Goal: Information Seeking & Learning: Check status

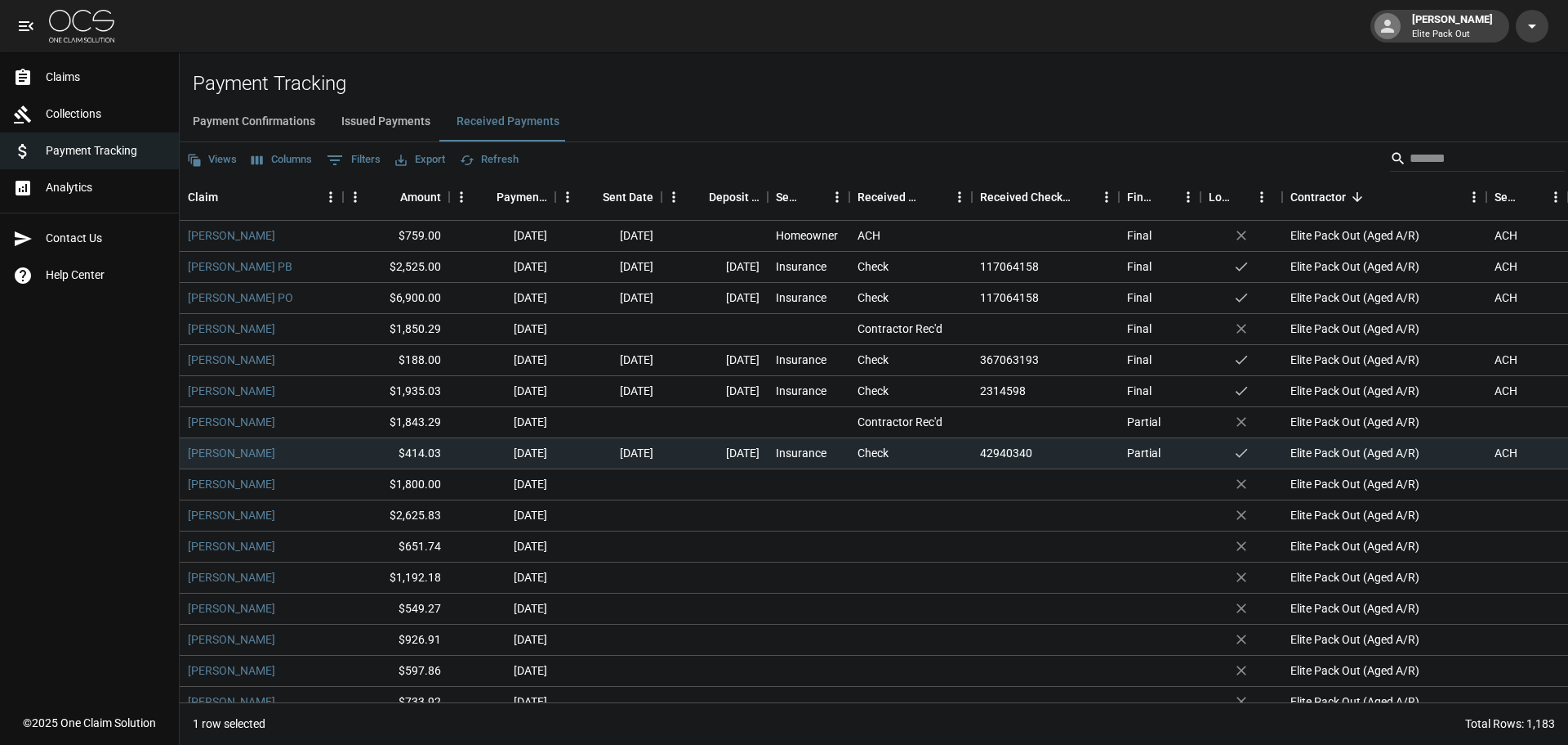
click at [30, 93] on link "Claims" at bounding box center [89, 77] width 178 height 37
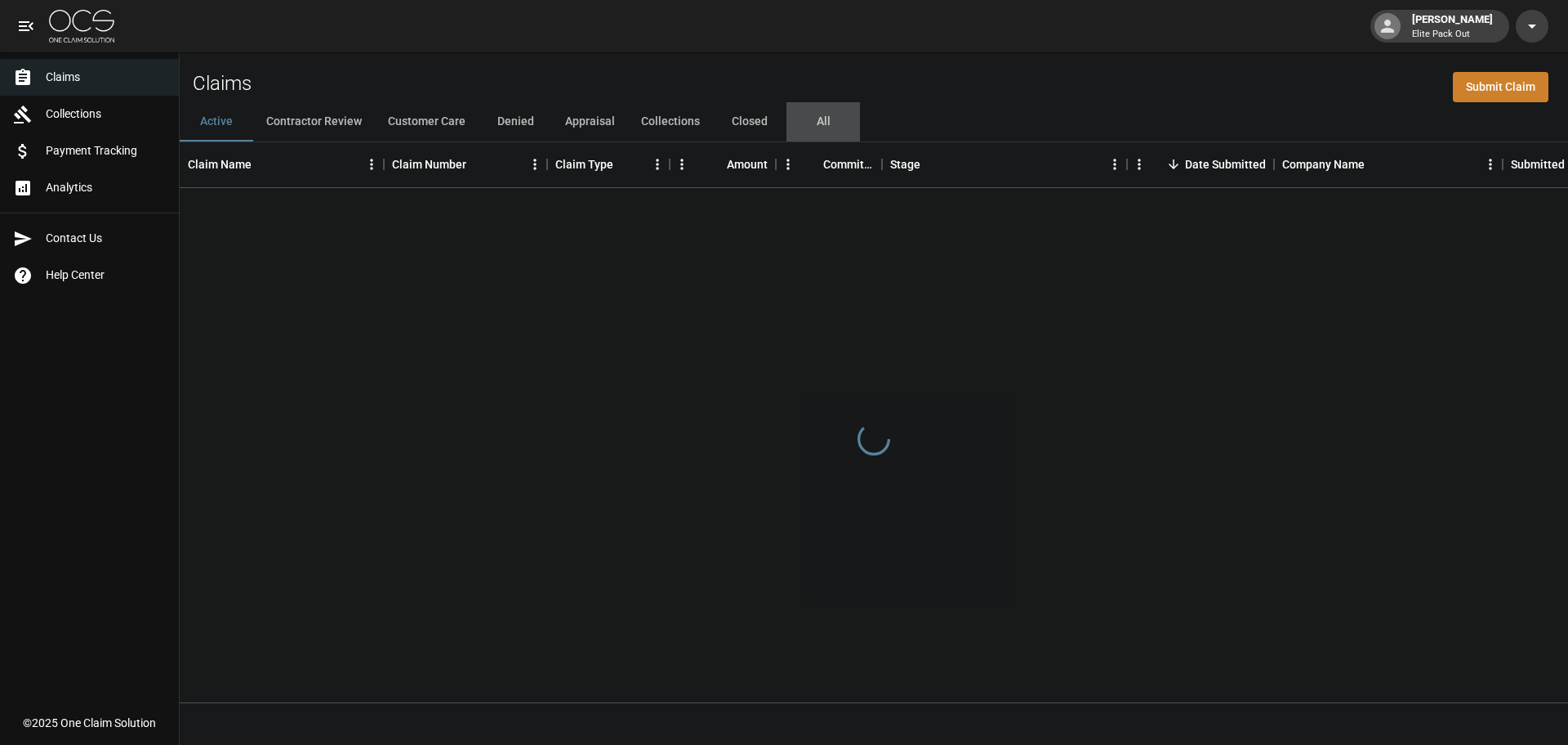
click at [844, 115] on button "All" at bounding box center [823, 121] width 74 height 39
click at [815, 118] on button "All" at bounding box center [823, 121] width 74 height 39
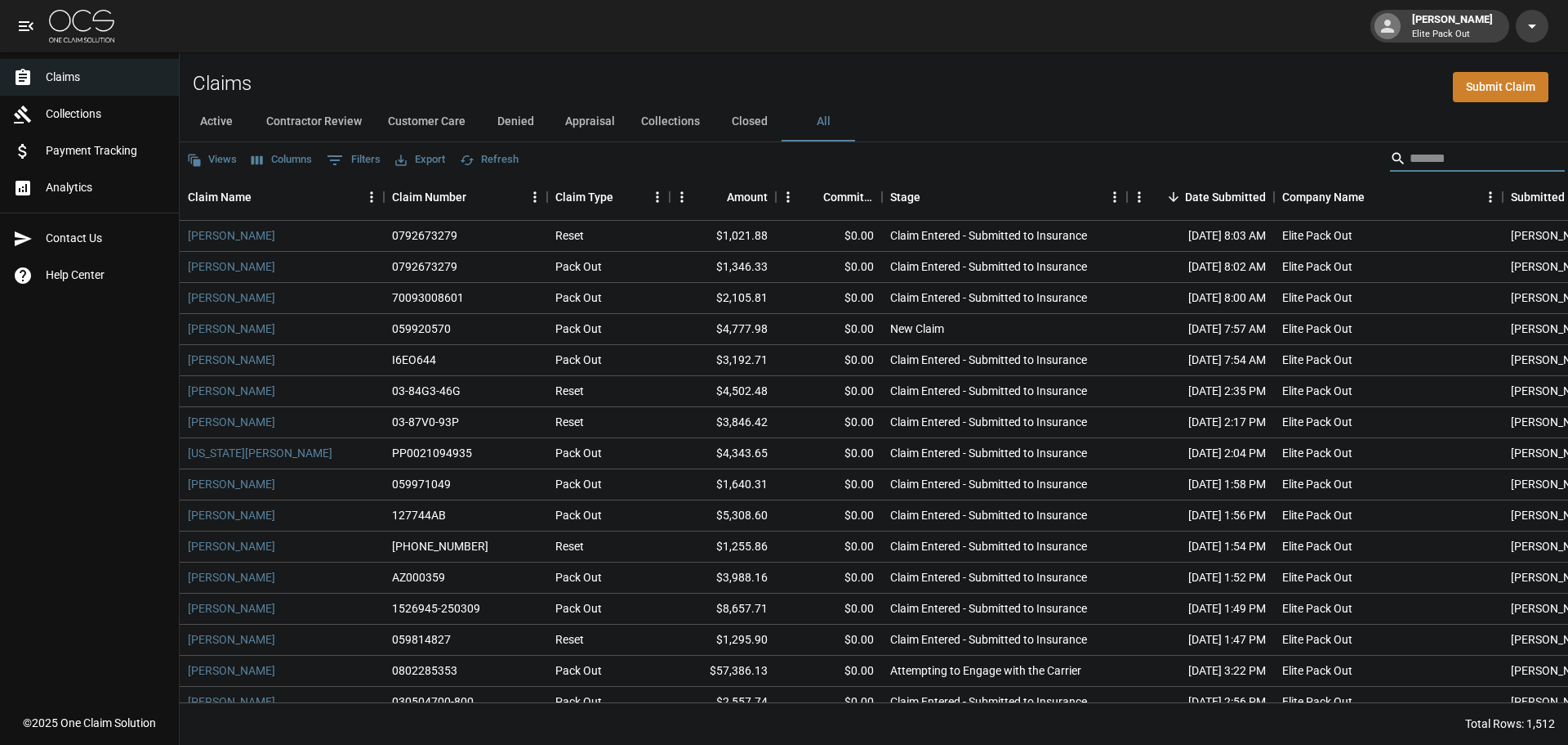
click at [1464, 158] on input "Search" at bounding box center [1474, 159] width 131 height 26
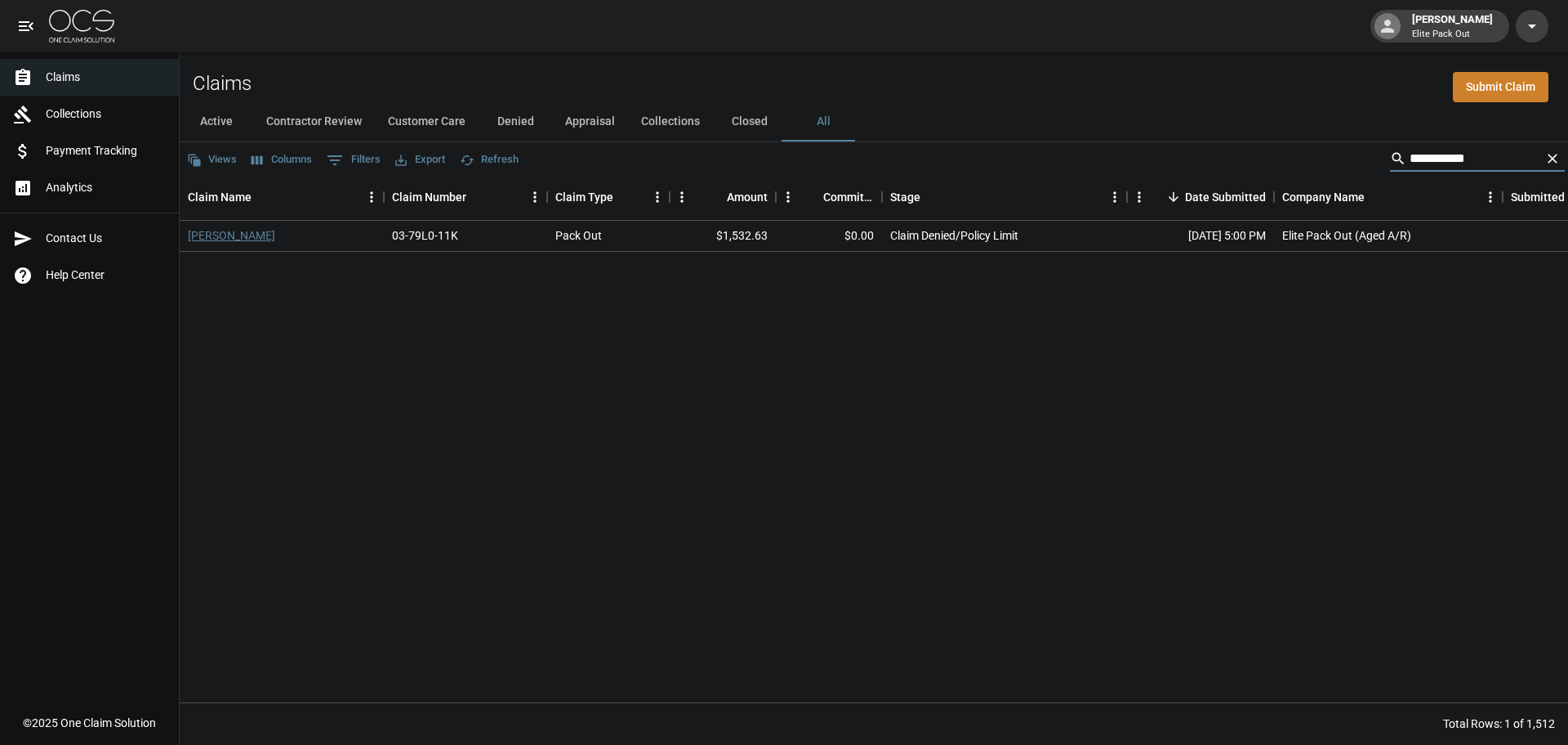
type input "**********"
click at [251, 234] on link "Victor Caldwell" at bounding box center [231, 235] width 88 height 16
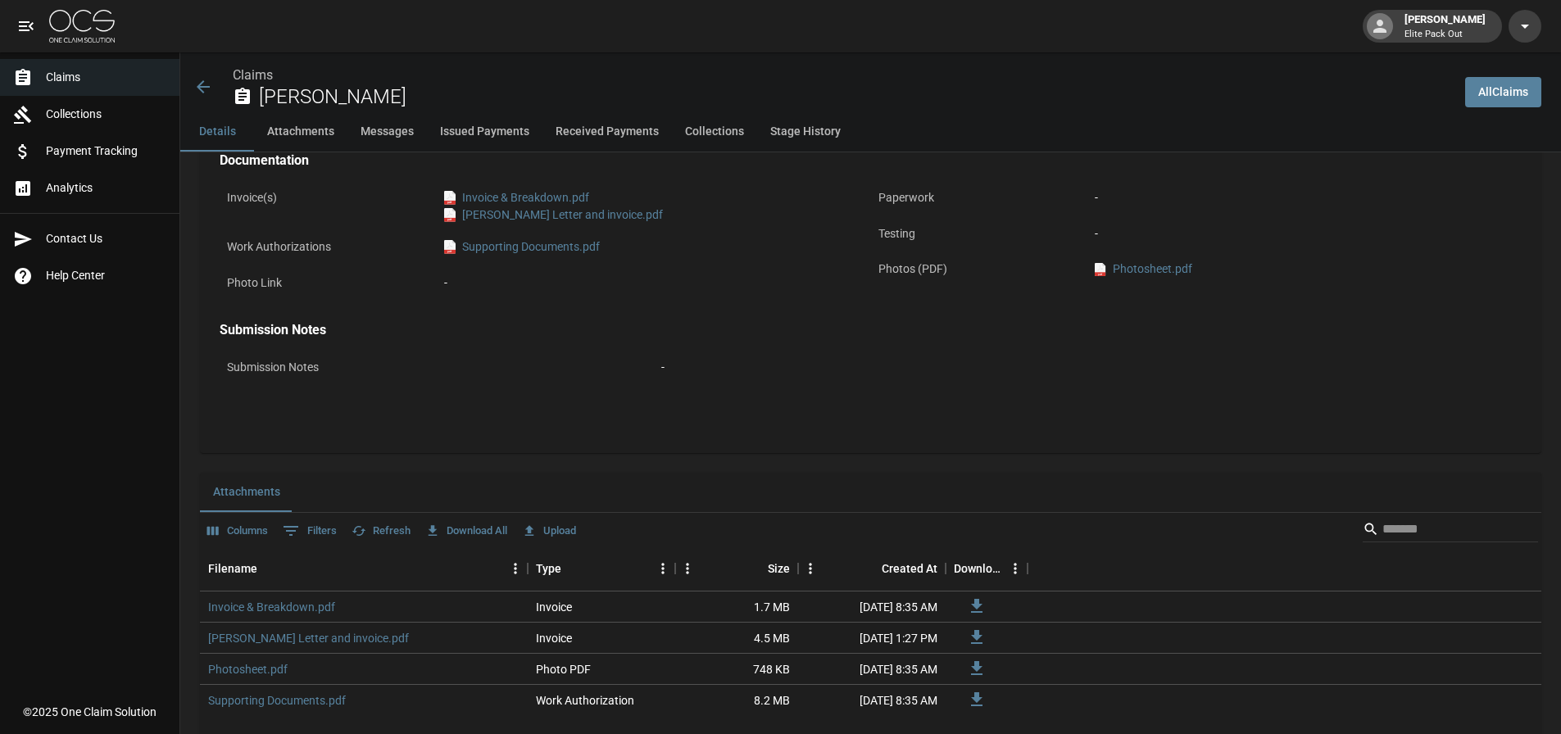
scroll to position [738, 0]
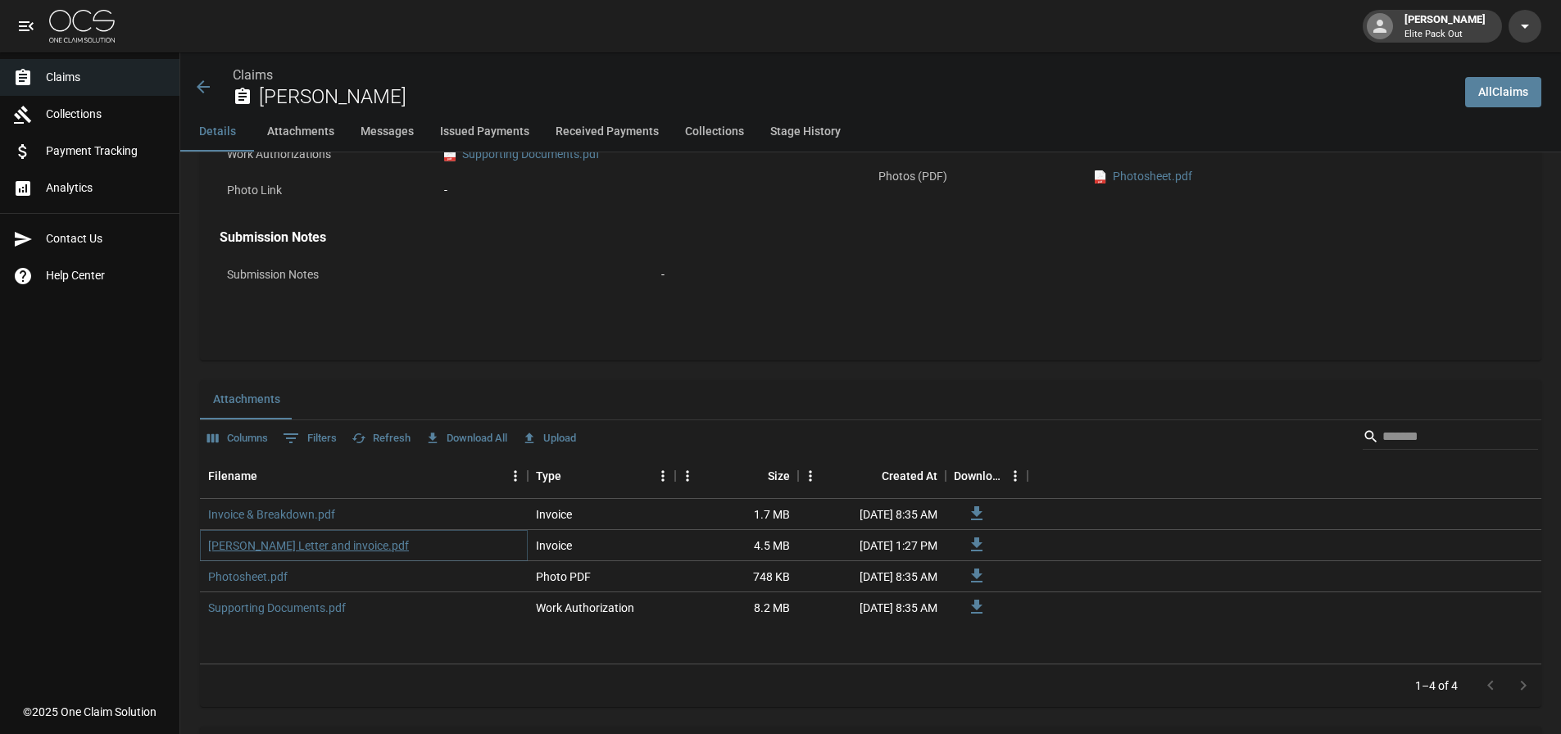
click at [308, 546] on link "Saenz Letter and invoice.pdf" at bounding box center [308, 546] width 201 height 16
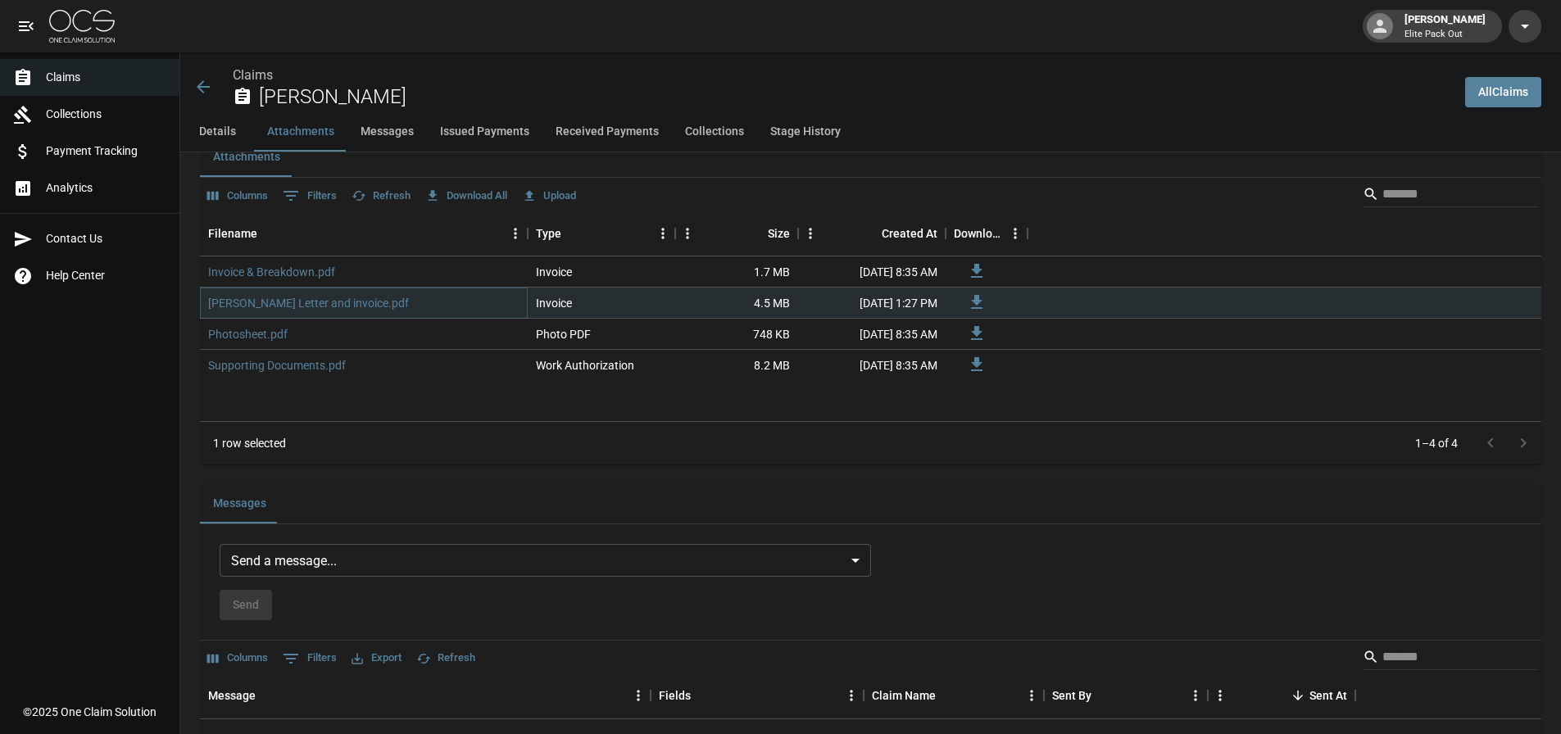
scroll to position [983, 0]
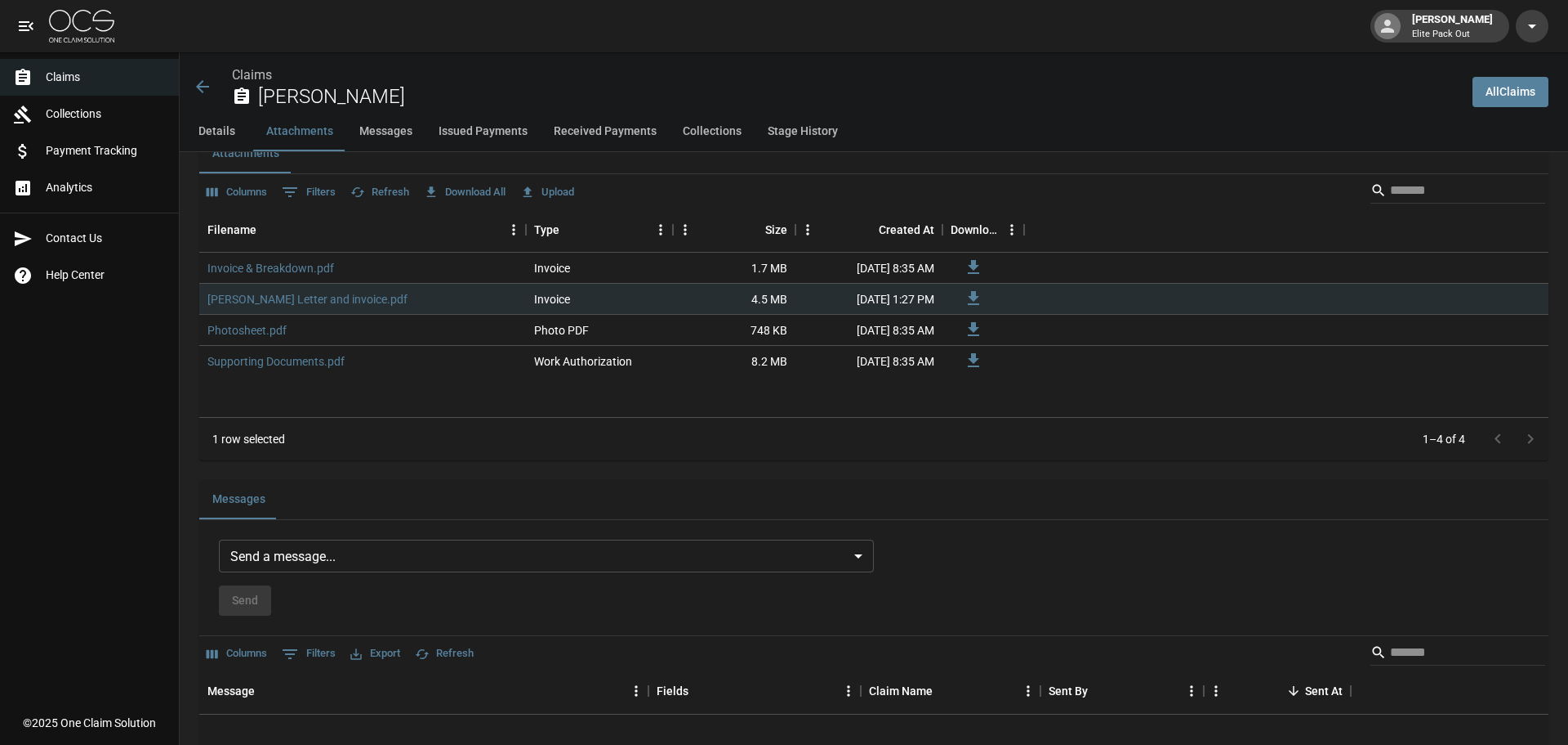
click at [500, 560] on body "John McWilliams Elite Pack Out Claims Collections Payment Tracking Analytics Co…" at bounding box center [784, 585] width 1568 height 3132
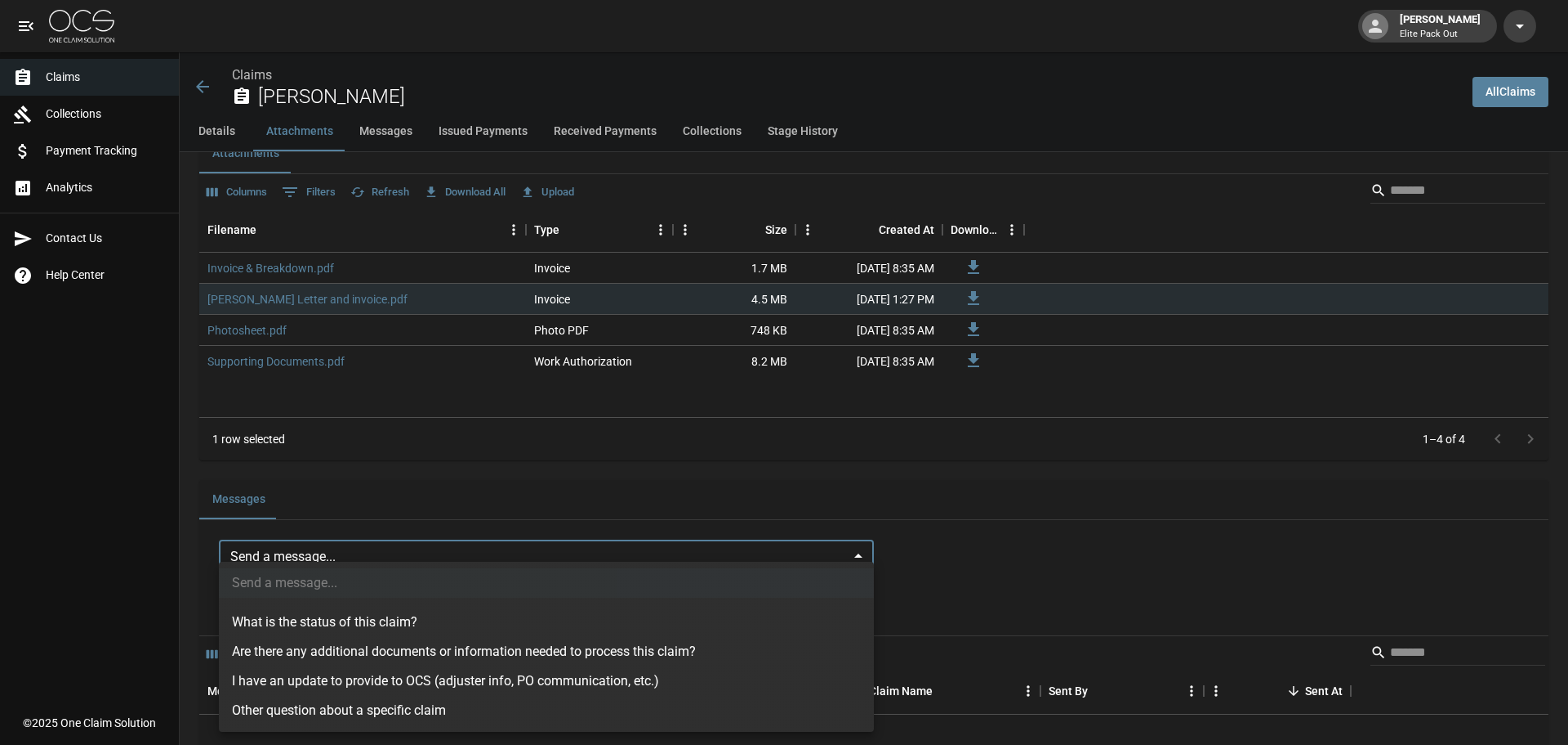
click at [454, 685] on li "I have an update to provide to OCS (adjuster info, PO communication, etc.)" at bounding box center [546, 681] width 655 height 30
type input "**********"
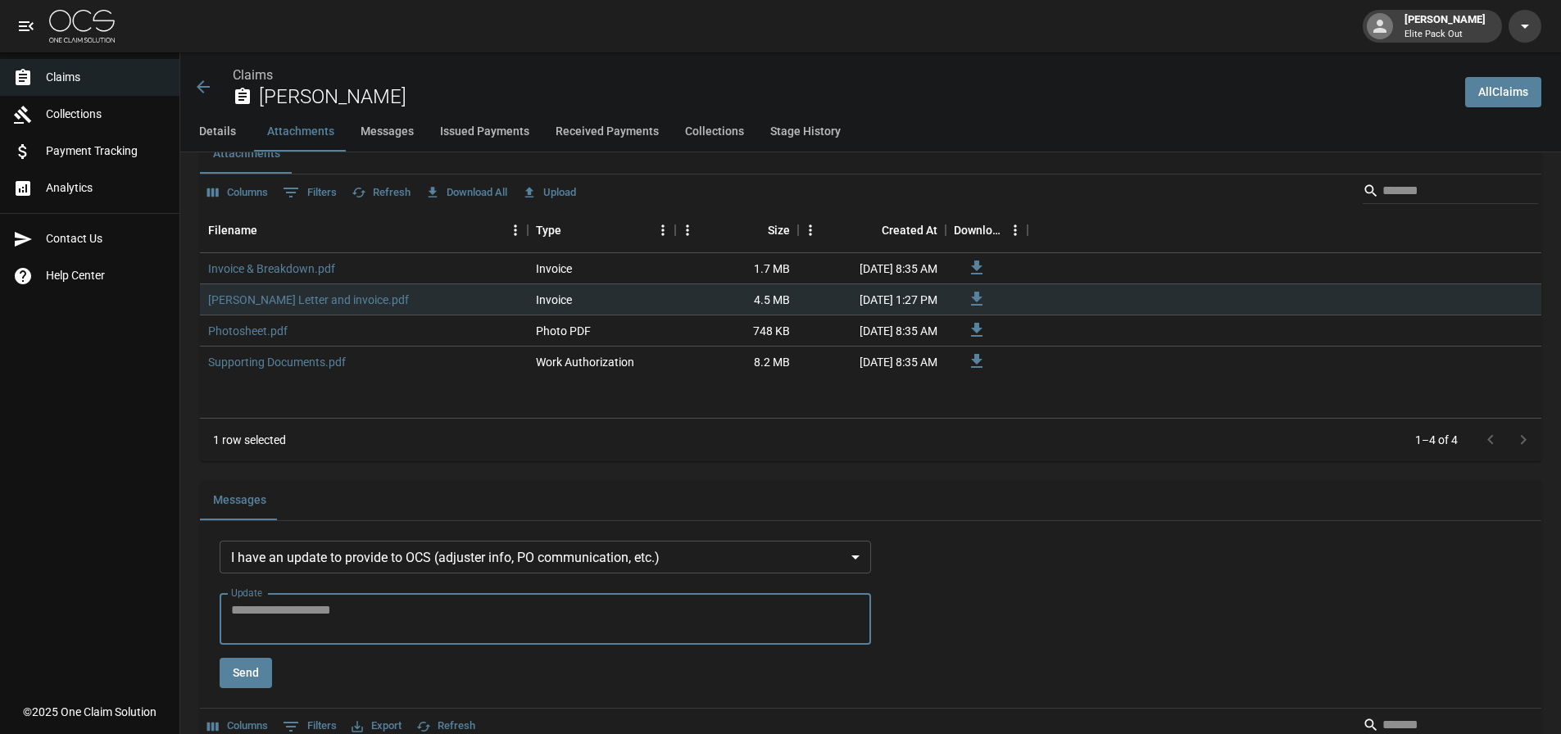
click at [334, 611] on textarea "Update" at bounding box center [545, 620] width 629 height 38
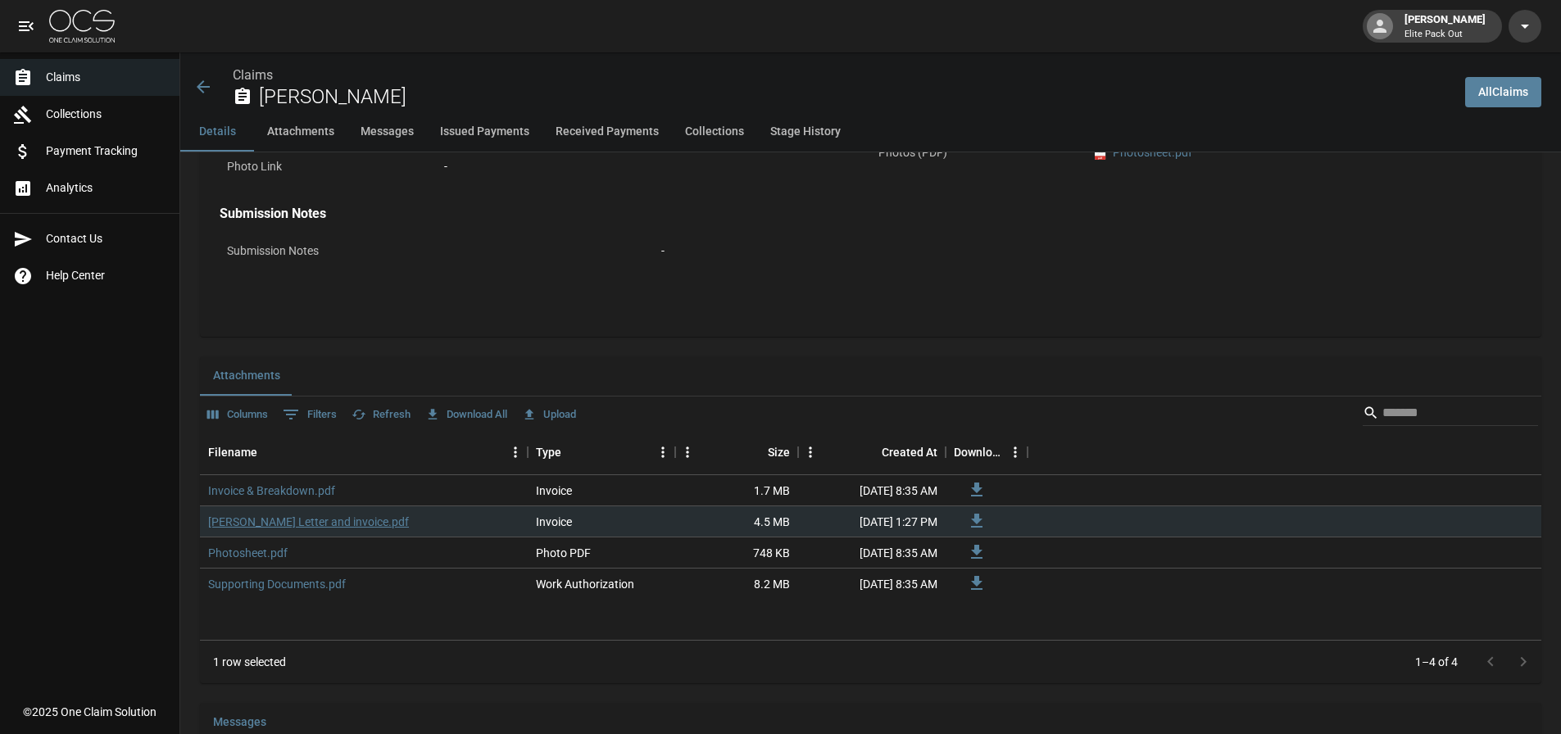
scroll to position [738, 0]
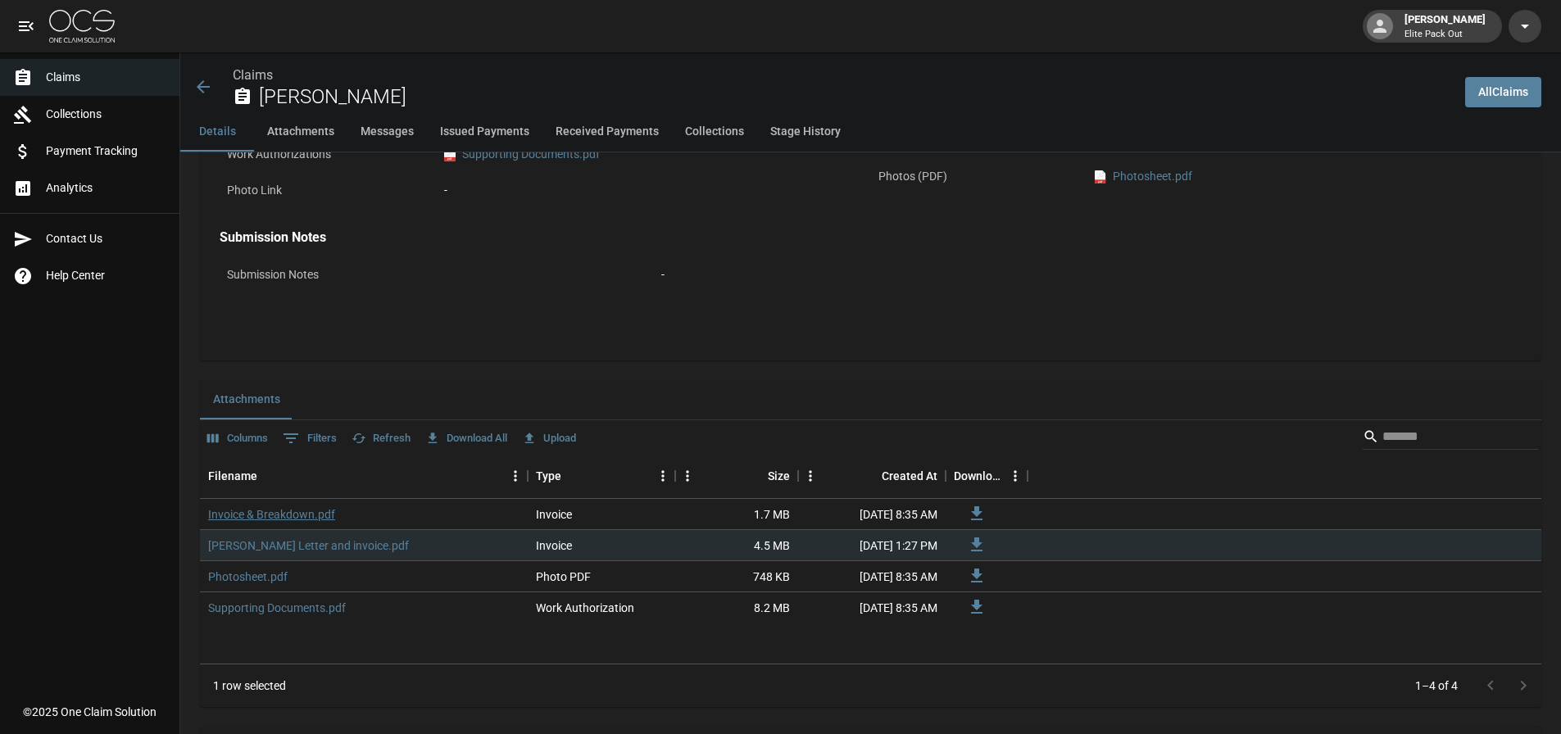
type textarea "**********"
click at [285, 511] on link "Invoice & Breakdown.pdf" at bounding box center [271, 514] width 127 height 16
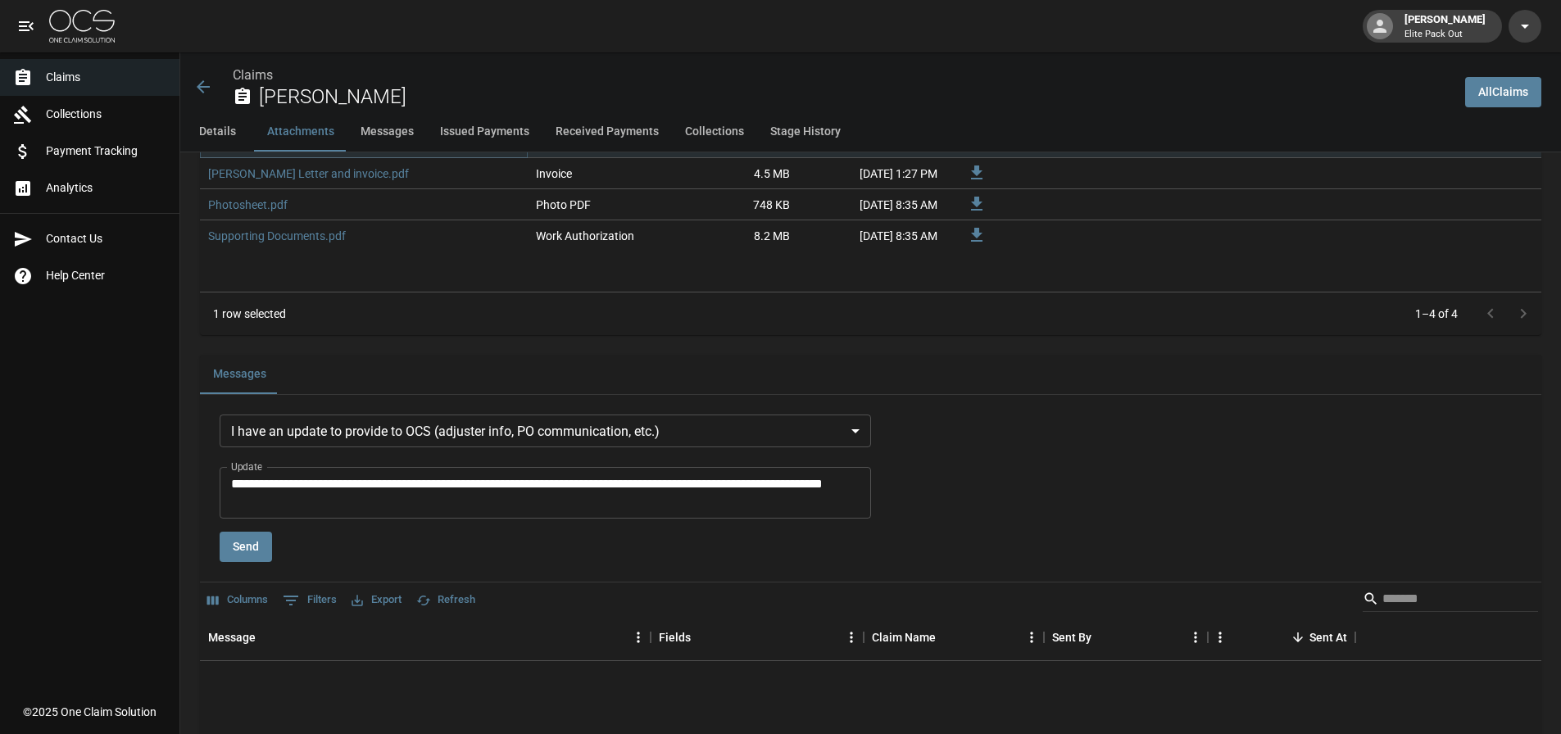
scroll to position [1147, 0]
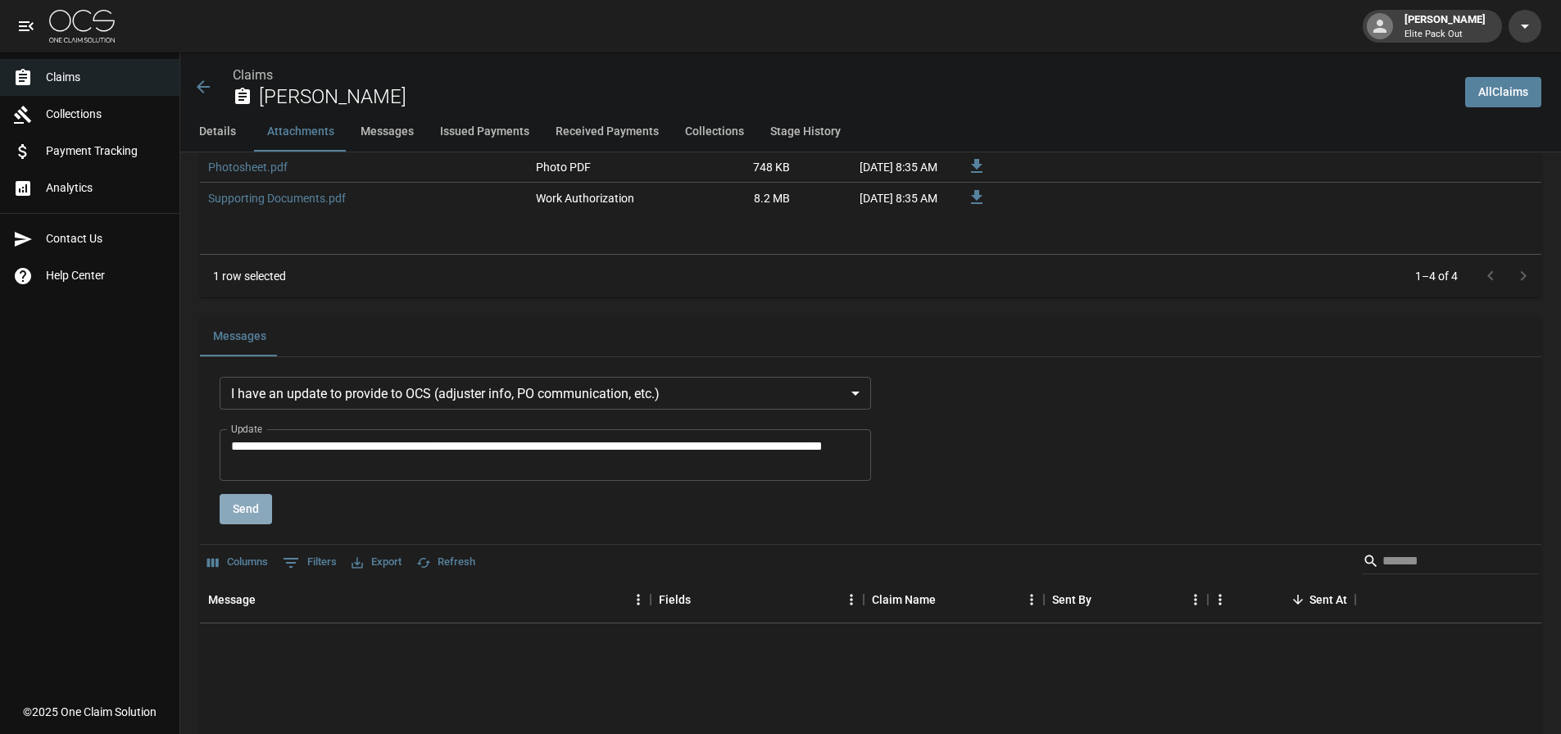
click at [267, 520] on button "Send" at bounding box center [246, 509] width 52 height 30
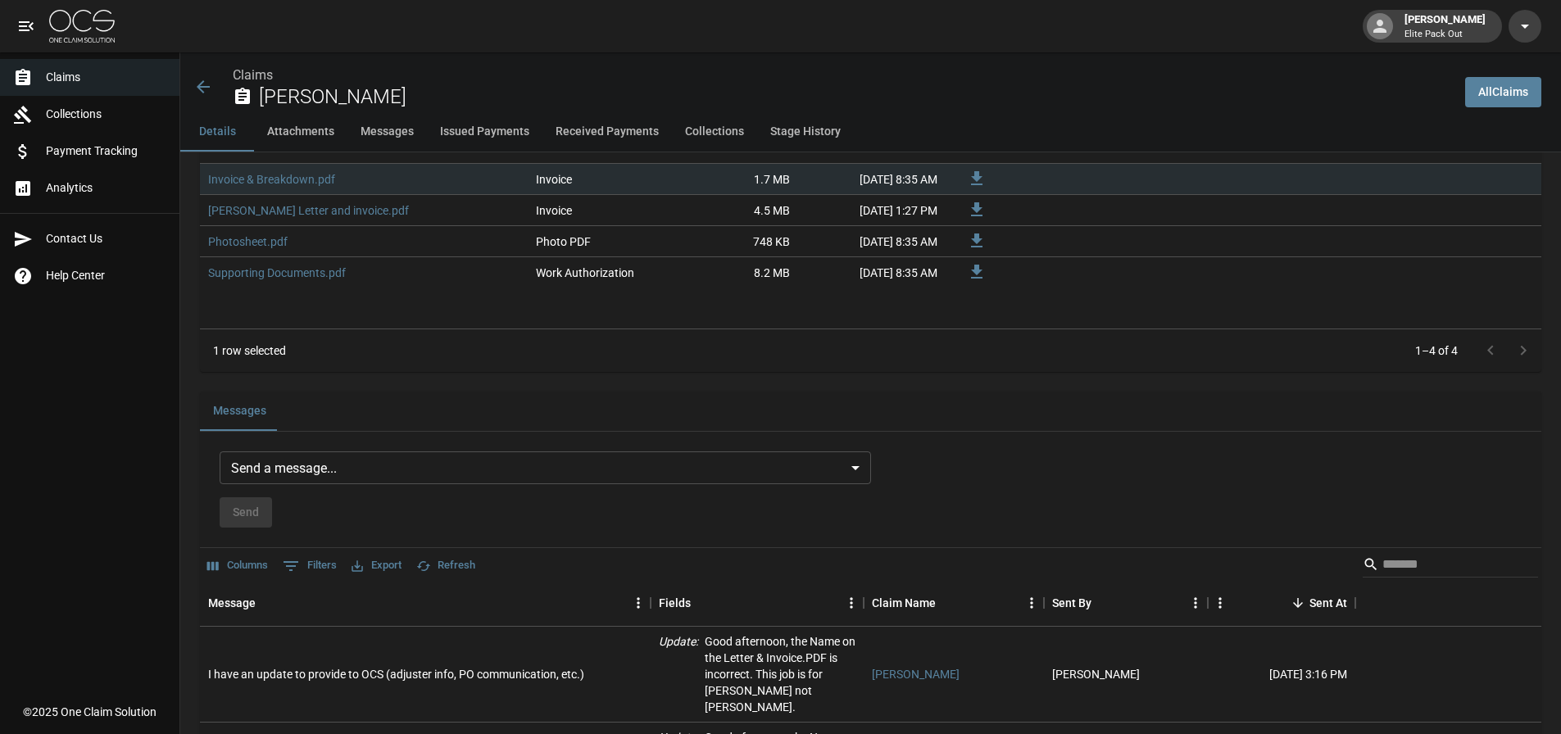
scroll to position [820, 0]
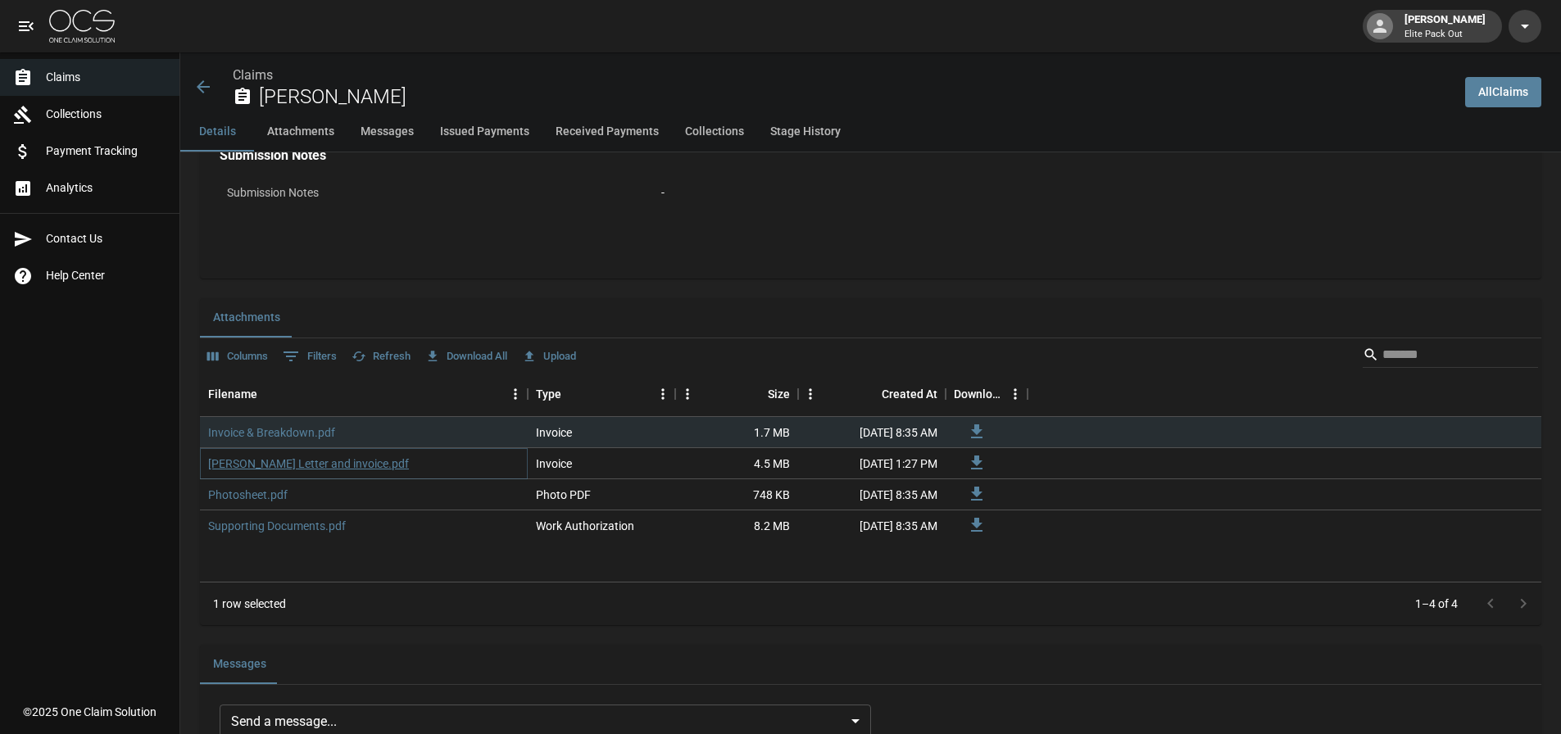
click at [246, 465] on link "Saenz Letter and invoice.pdf" at bounding box center [308, 464] width 201 height 16
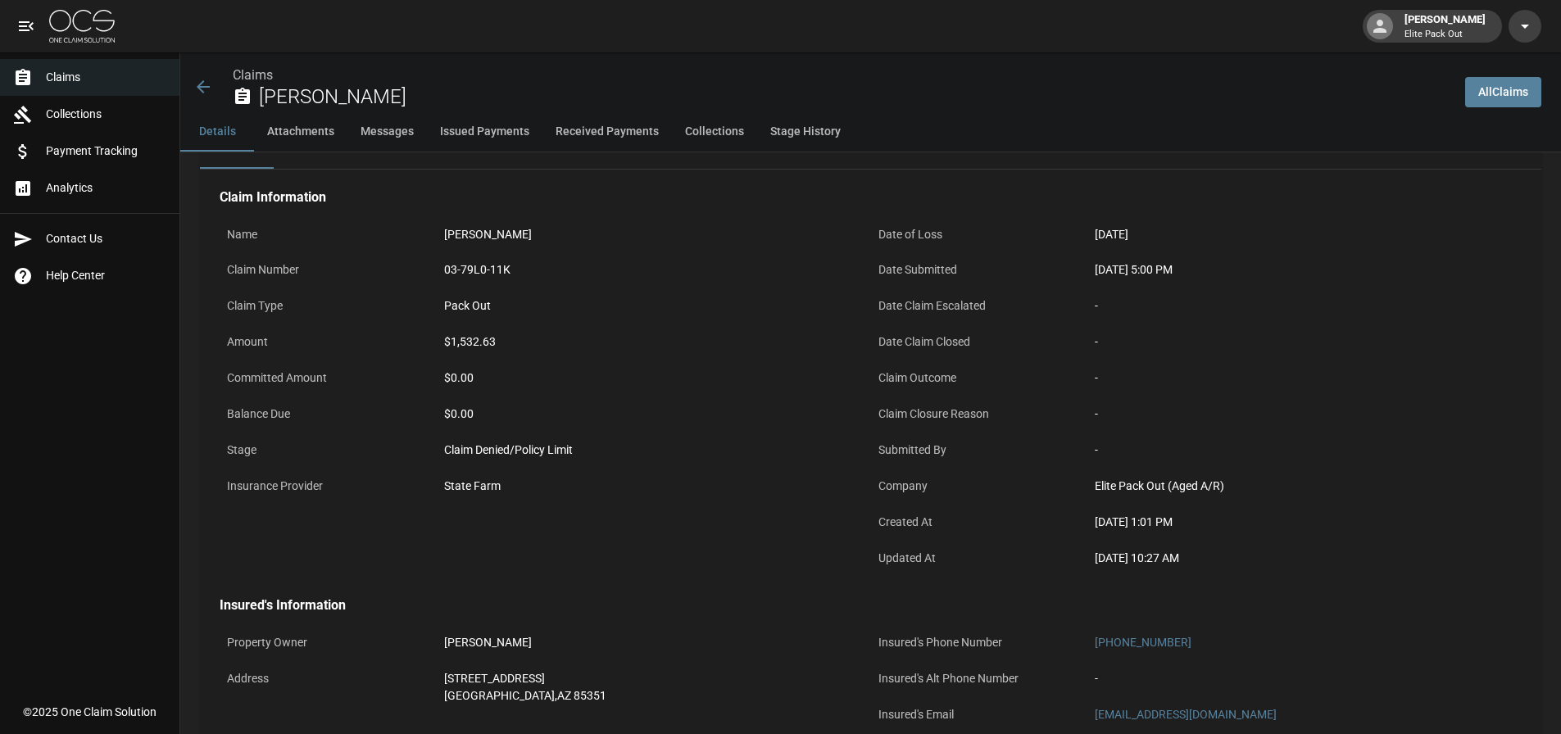
scroll to position [0, 0]
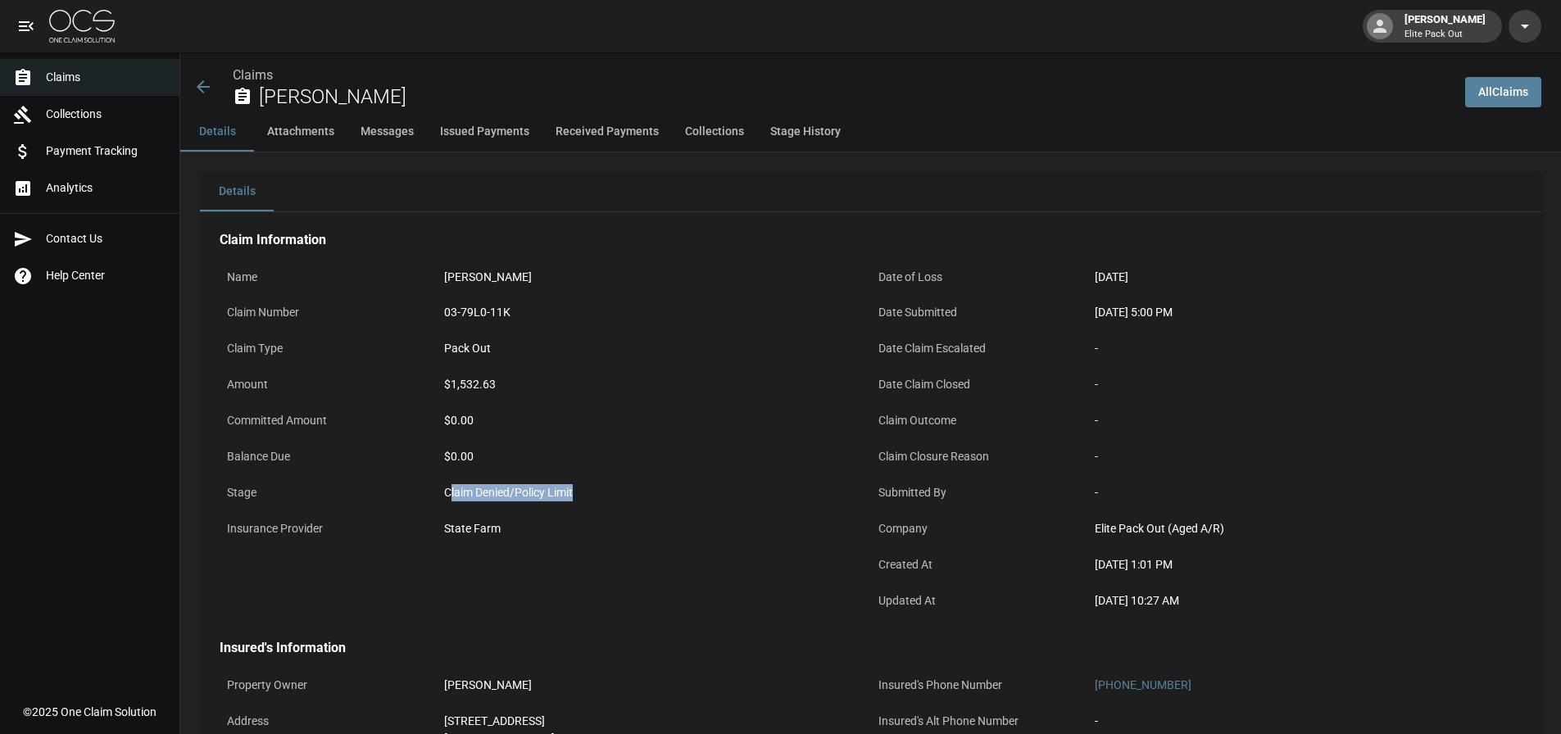
drag, startPoint x: 451, startPoint y: 493, endPoint x: 624, endPoint y: 477, distance: 173.7
click at [624, 477] on div "Claim Denied/Policy Limit" at bounding box center [654, 493] width 434 height 32
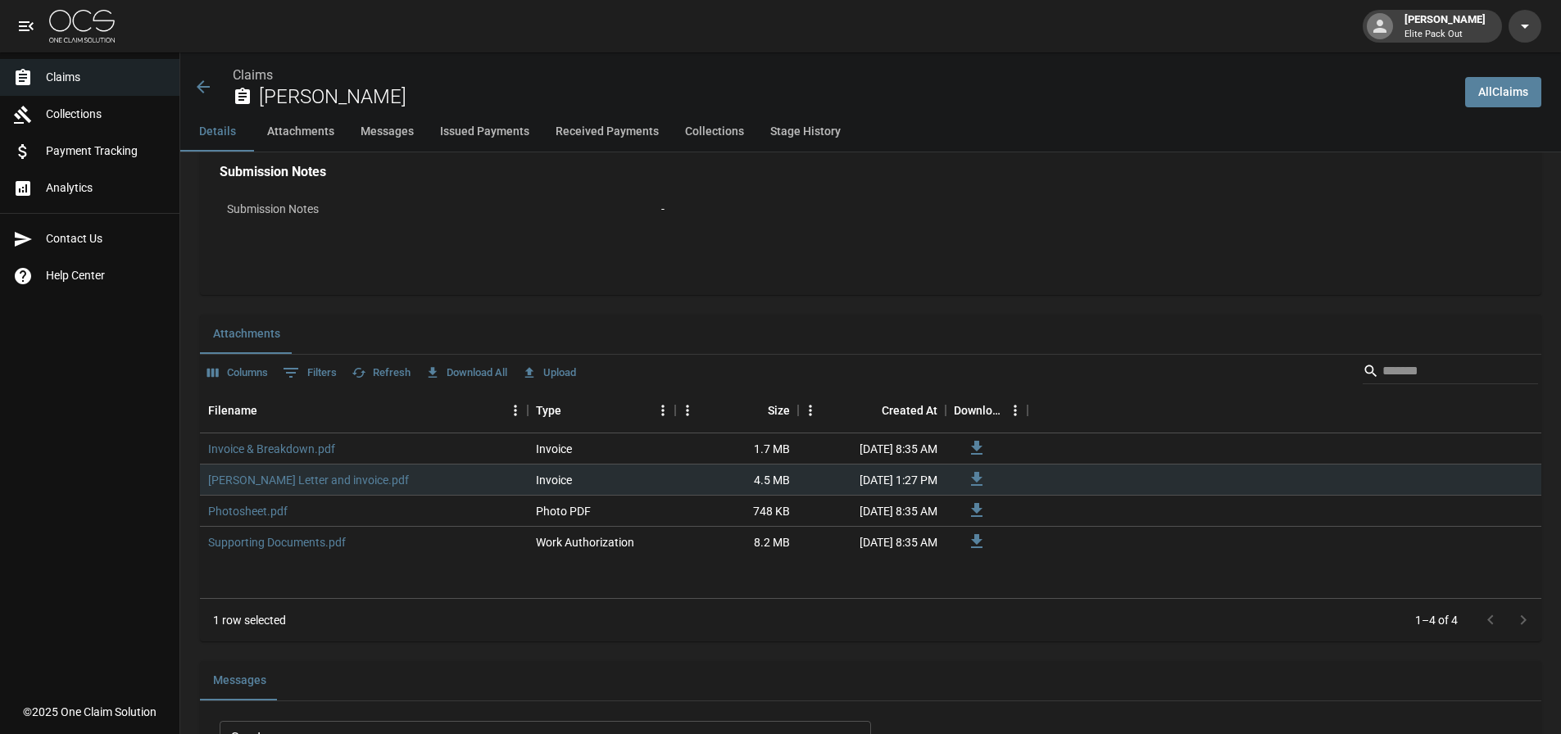
scroll to position [820, 0]
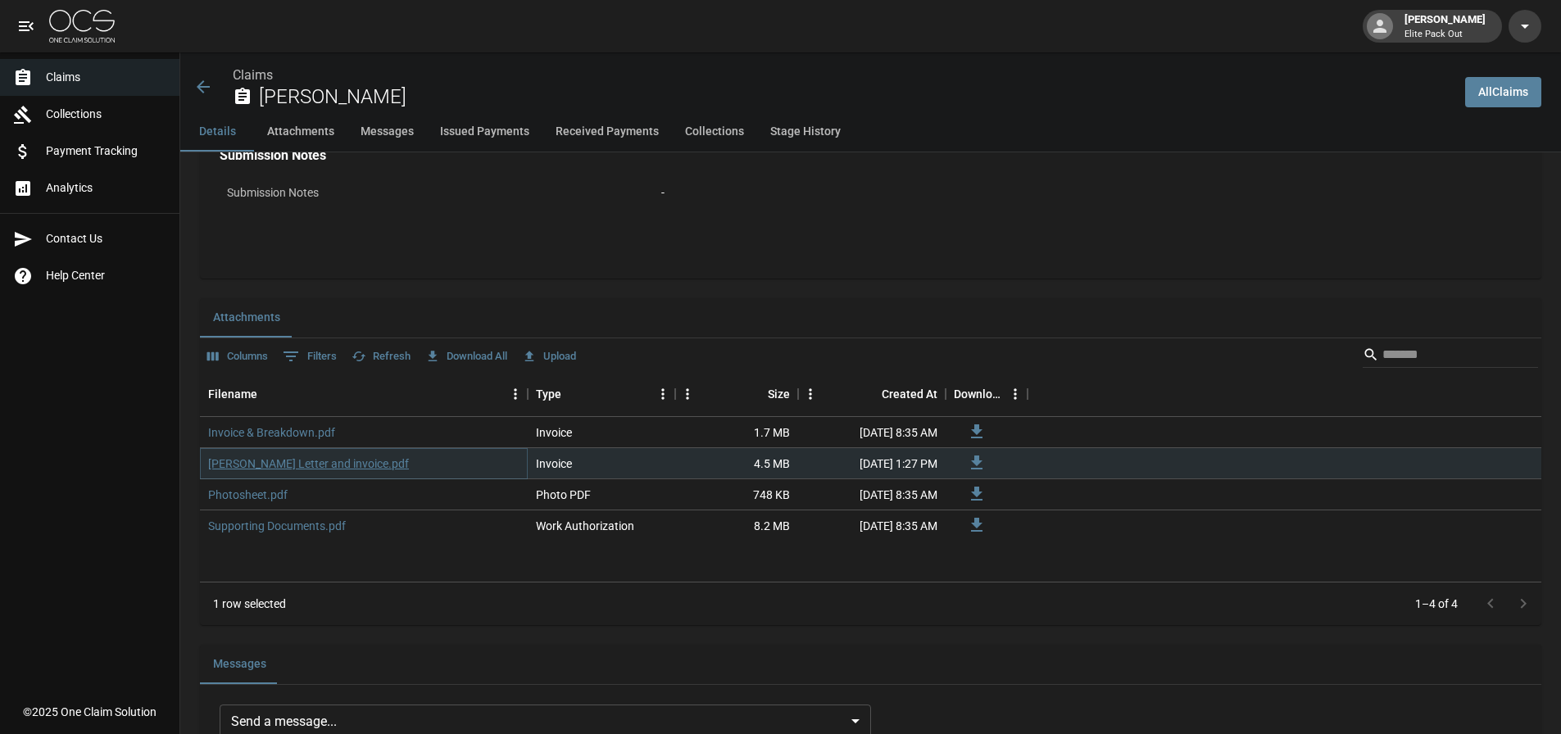
click at [287, 465] on link "Saenz Letter and invoice.pdf" at bounding box center [308, 464] width 201 height 16
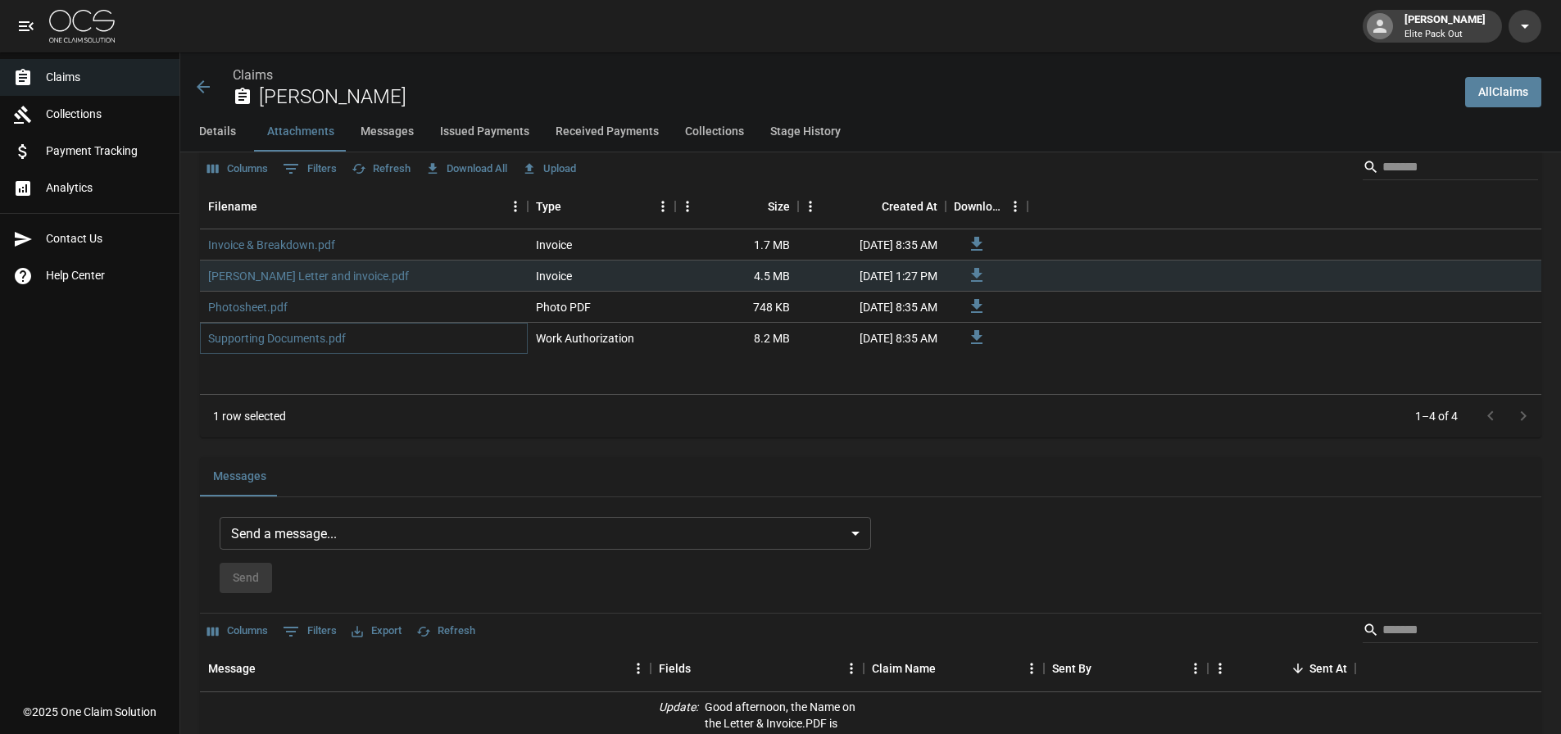
scroll to position [983, 0]
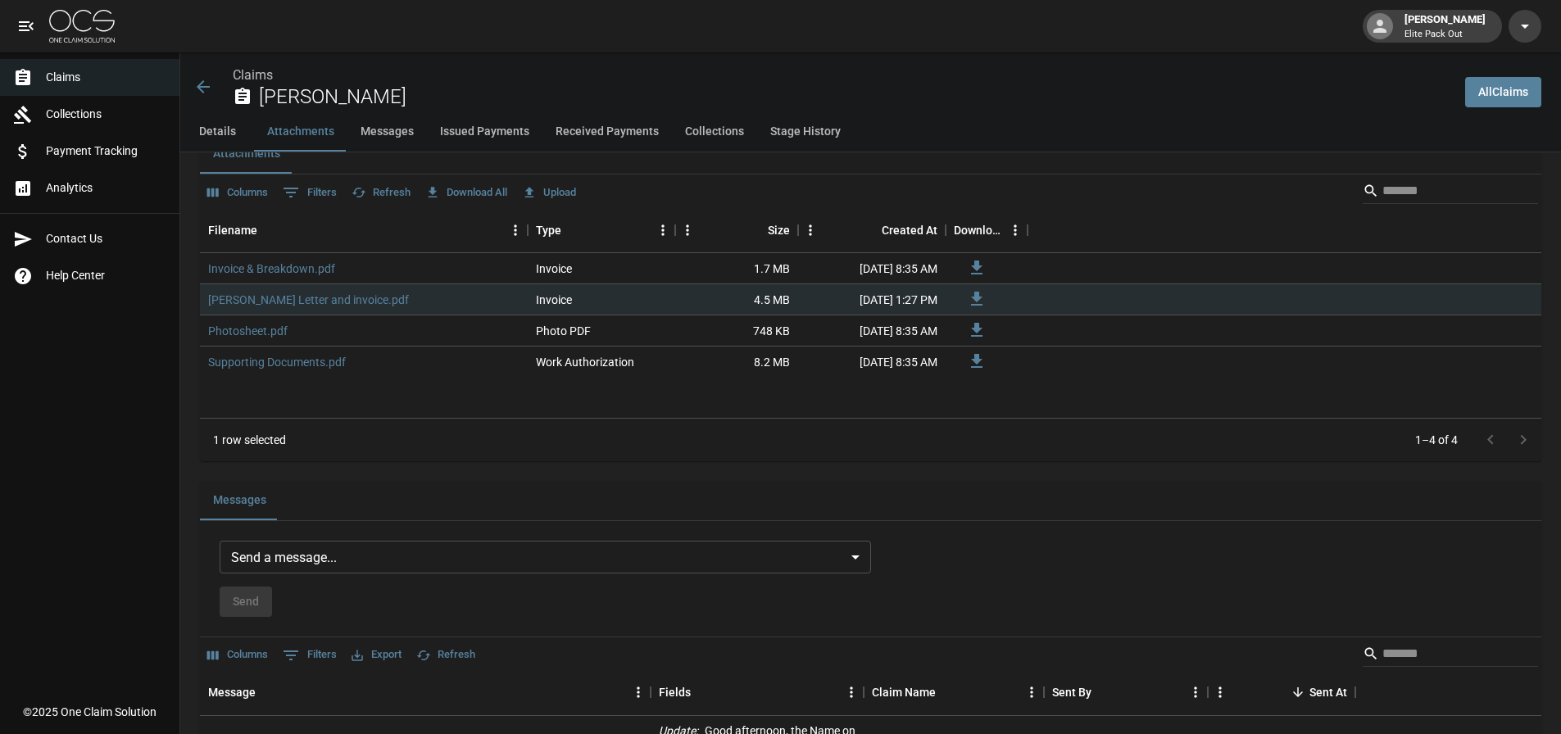
click at [236, 92] on icon at bounding box center [242, 96] width 15 height 16
click at [216, 90] on div "Claims Victor Caldwell" at bounding box center [822, 87] width 1259 height 43
click at [211, 87] on icon at bounding box center [203, 87] width 20 height 20
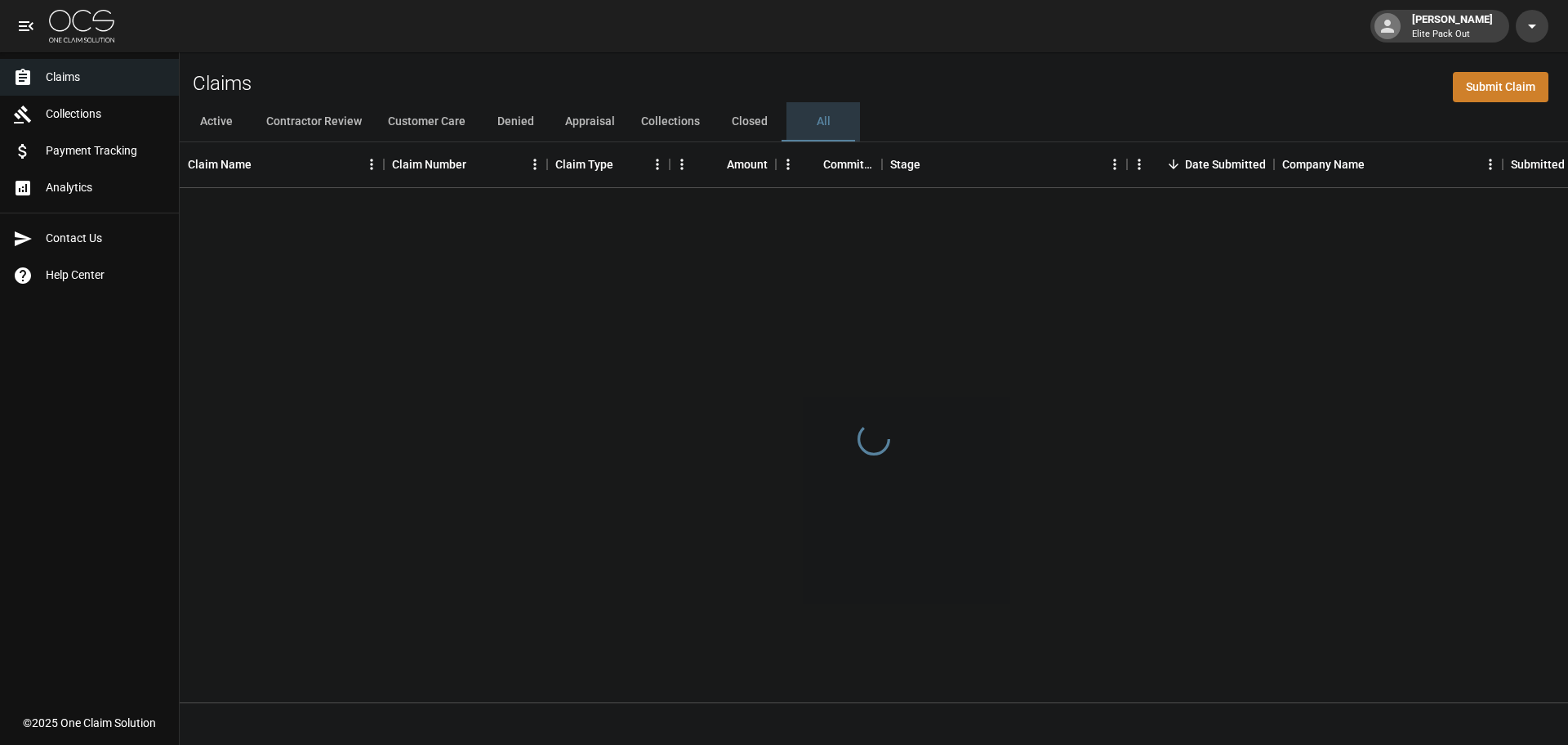
click at [797, 125] on button "All" at bounding box center [823, 121] width 74 height 39
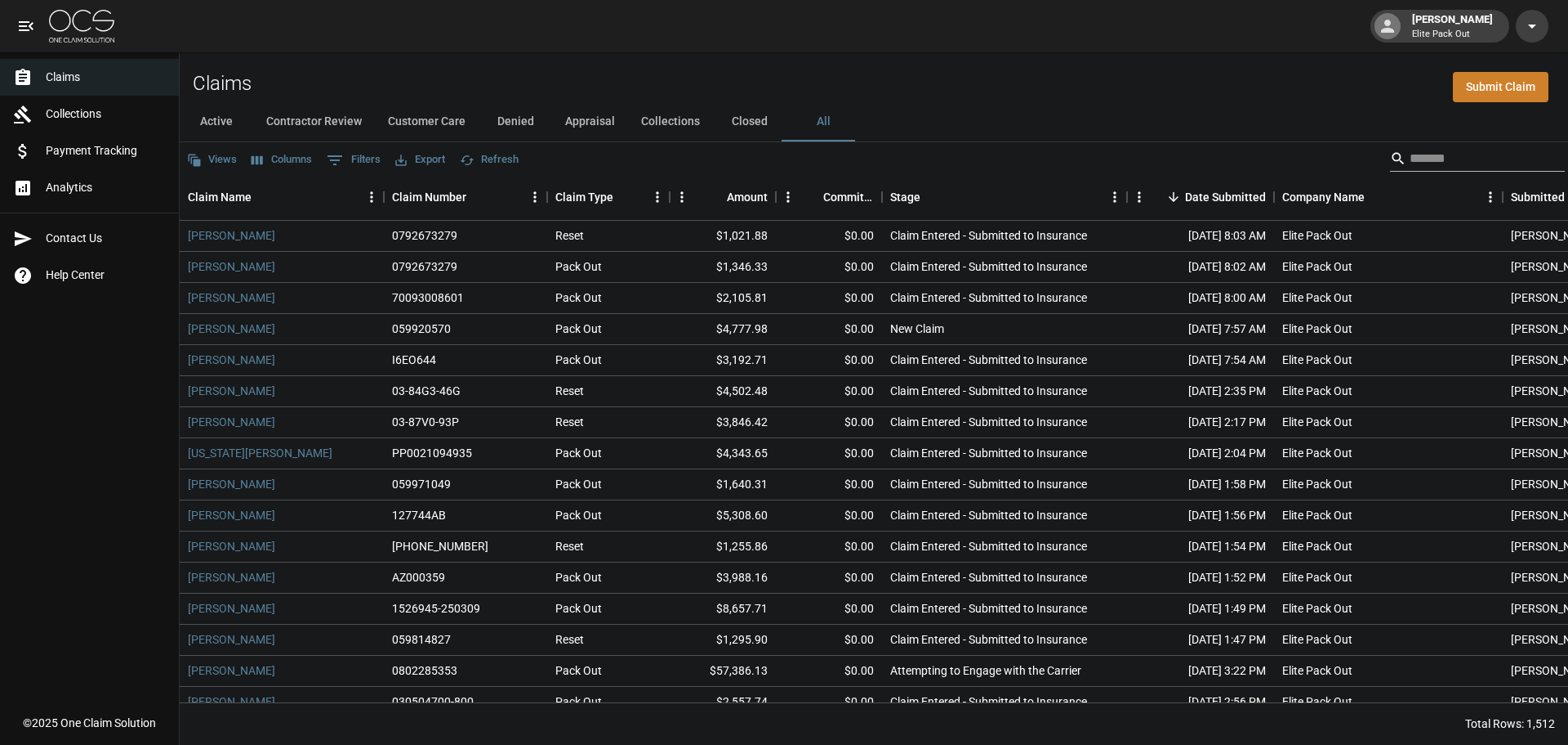
click at [1418, 162] on input "Search" at bounding box center [1474, 159] width 131 height 26
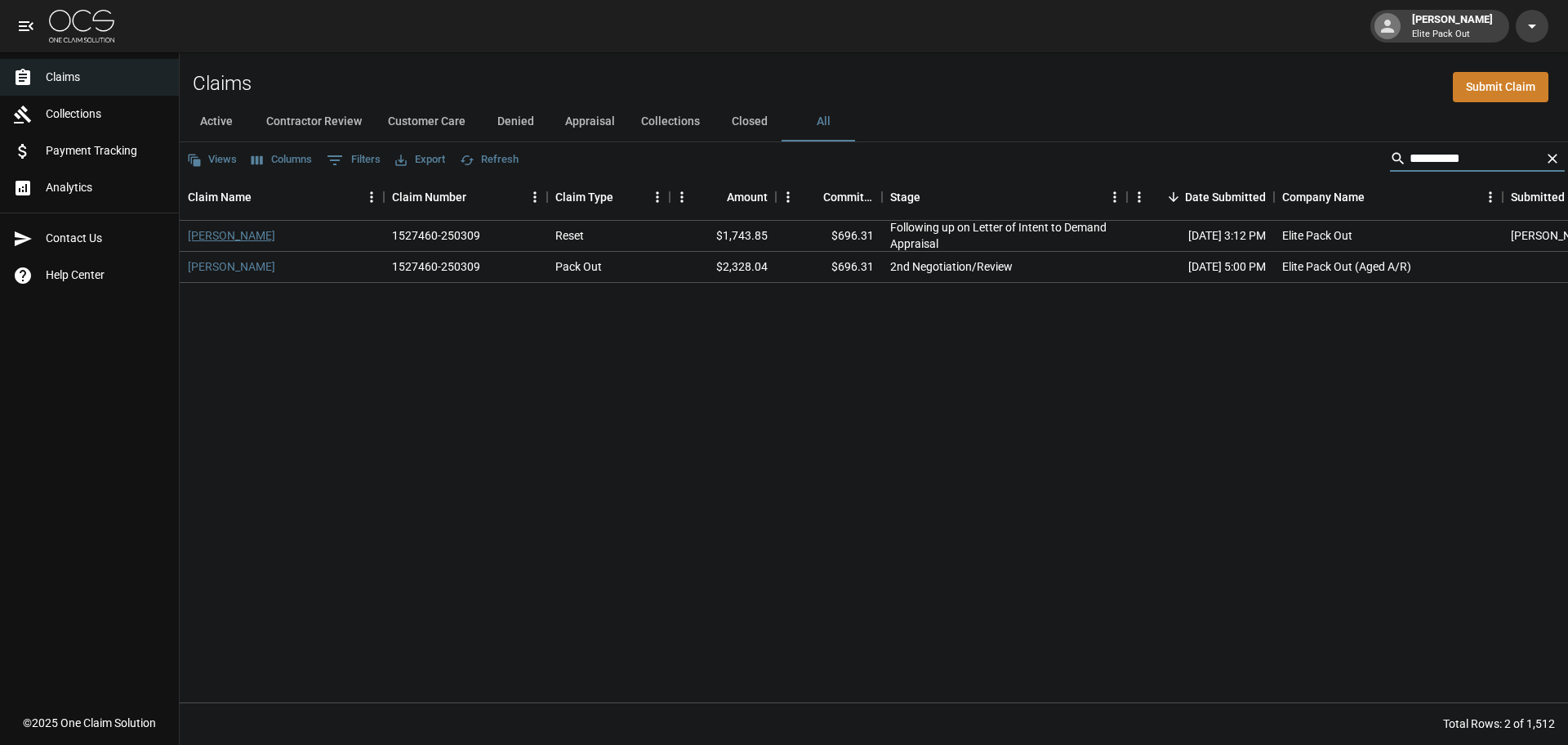
type input "*********"
click at [219, 230] on link "Neil Rose" at bounding box center [231, 235] width 88 height 16
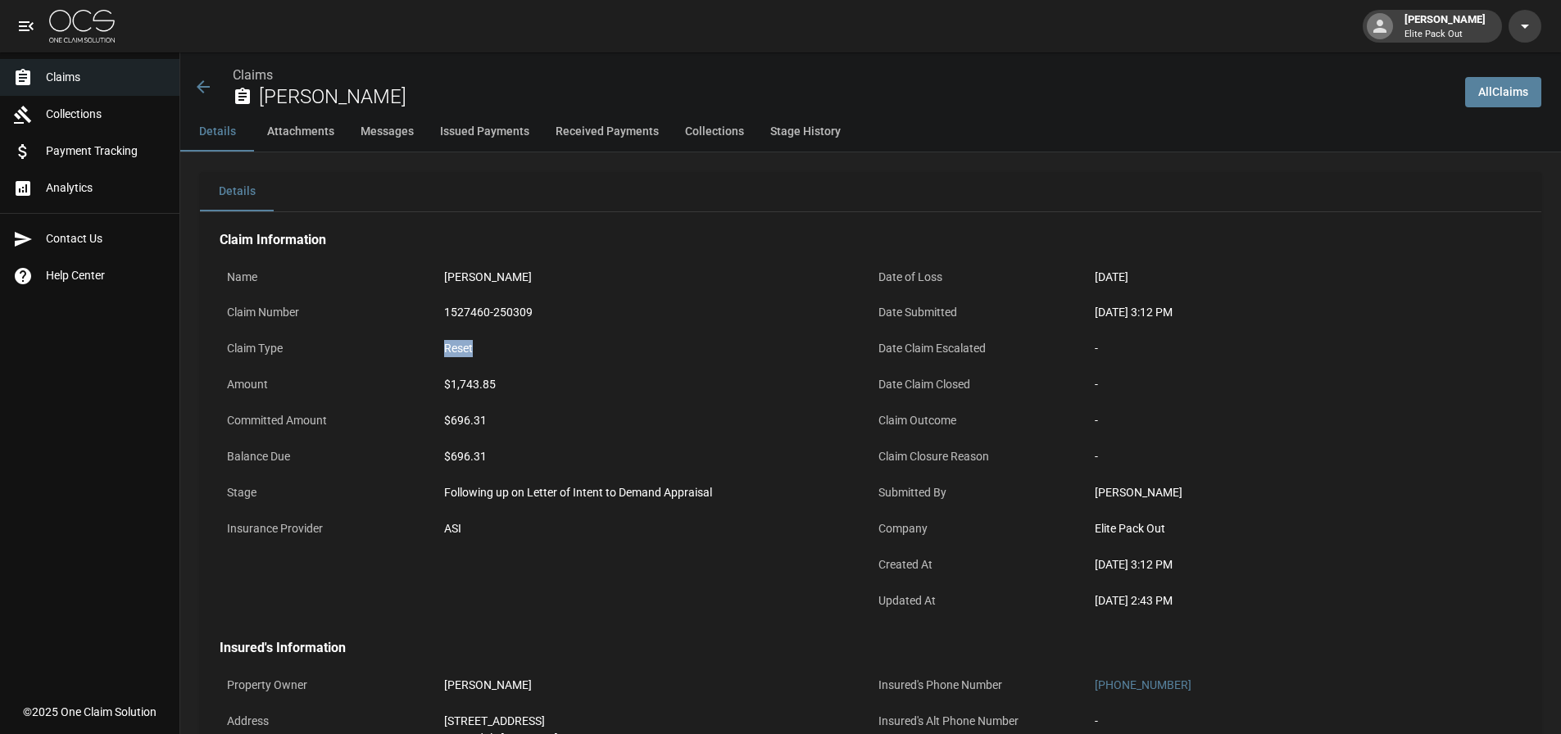
drag, startPoint x: 444, startPoint y: 350, endPoint x: 524, endPoint y: 353, distance: 79.6
click at [524, 353] on div "Reset" at bounding box center [654, 349] width 434 height 32
drag, startPoint x: 447, startPoint y: 280, endPoint x: 513, endPoint y: 287, distance: 65.9
click at [513, 287] on div "Neil Rose" at bounding box center [654, 277] width 434 height 32
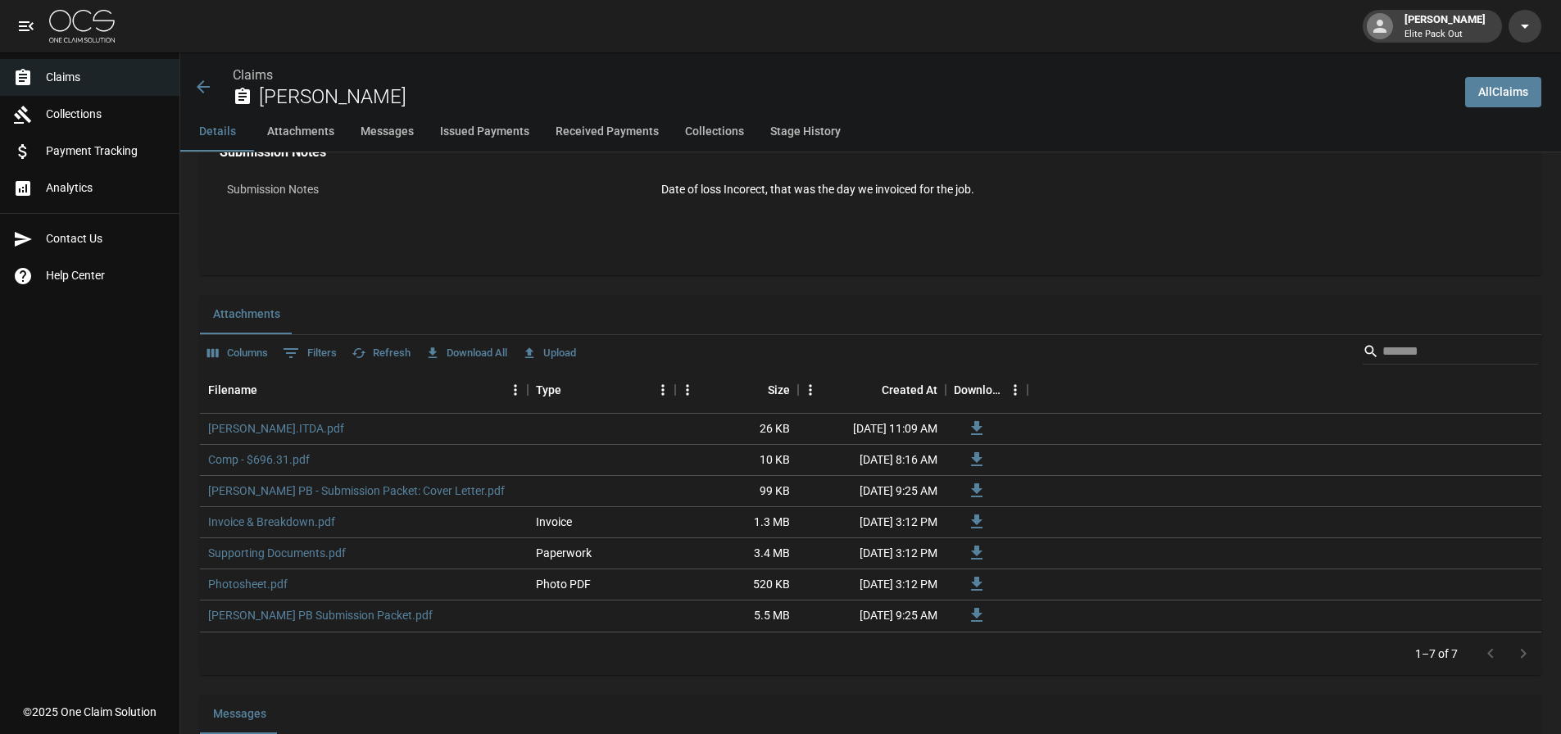
scroll to position [820, 0]
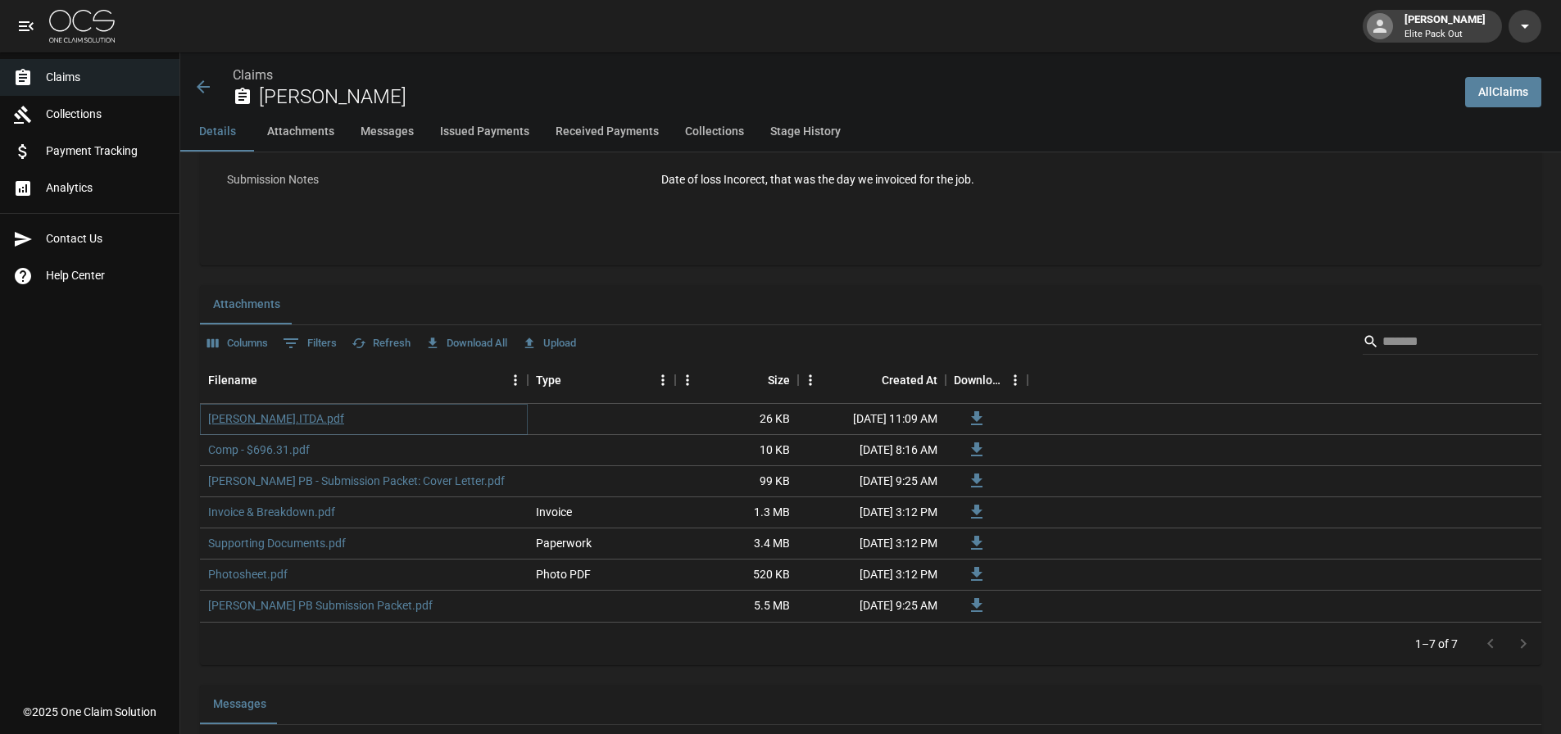
click at [262, 420] on link "Stein.ITDA.pdf" at bounding box center [276, 419] width 136 height 16
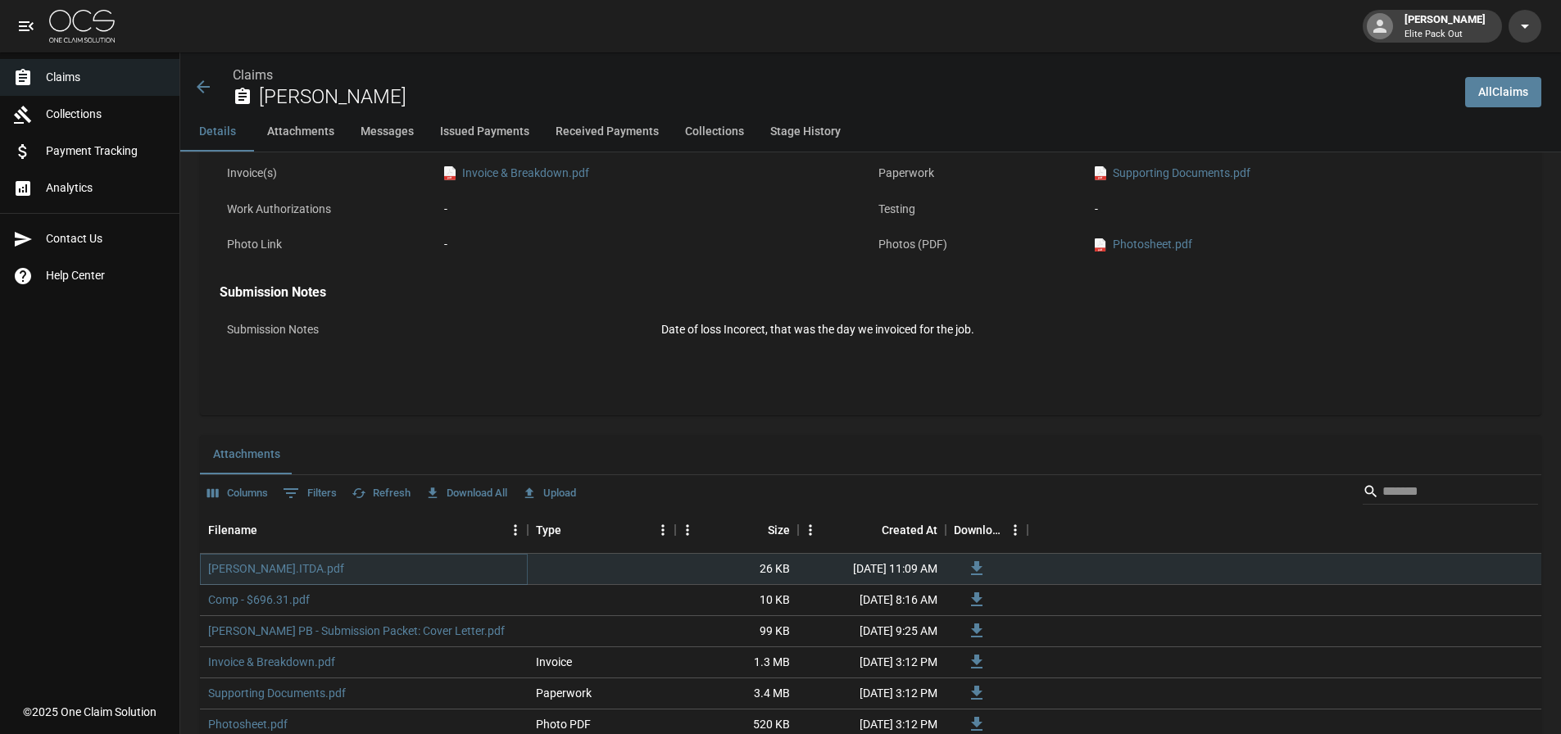
scroll to position [410, 0]
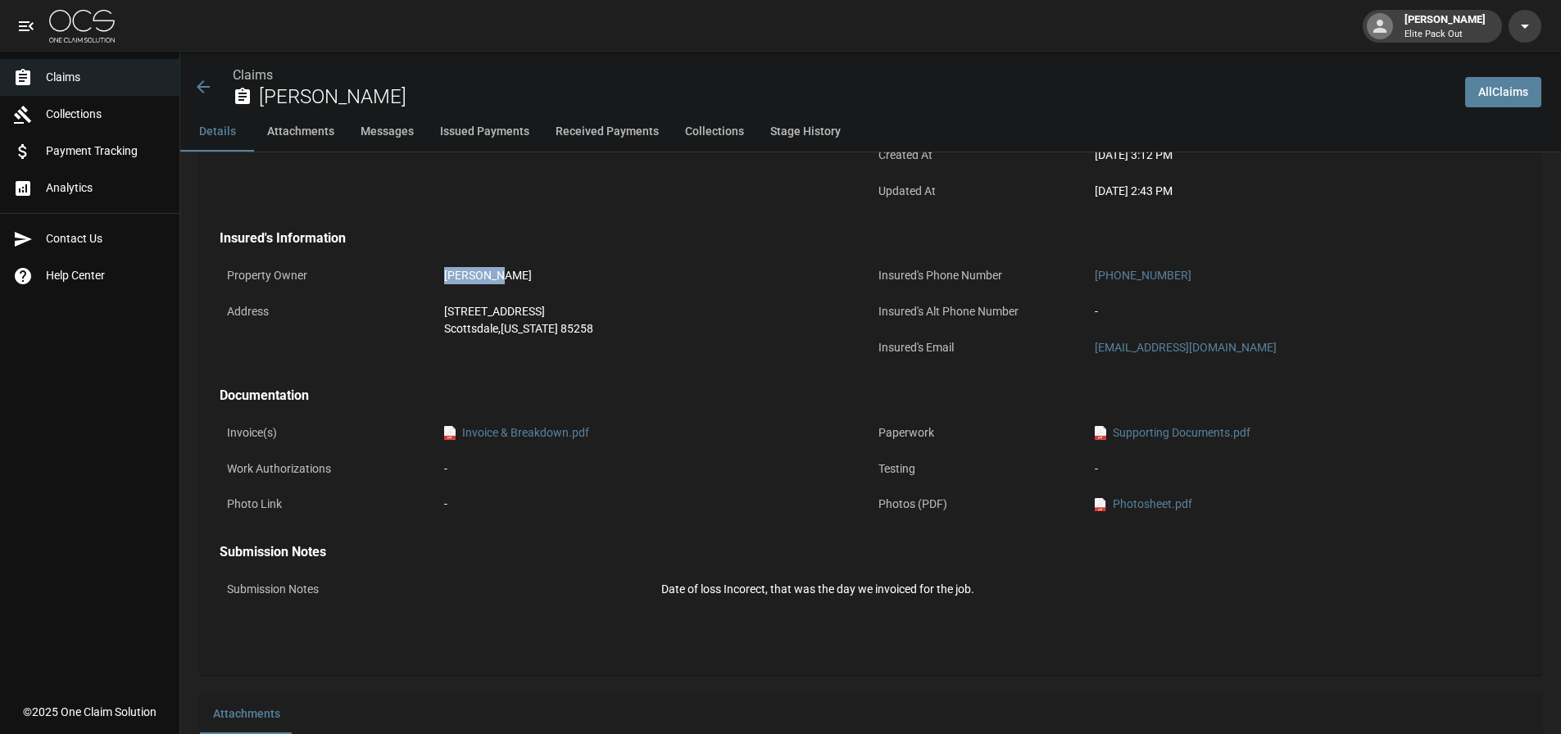
drag, startPoint x: 442, startPoint y: 274, endPoint x: 538, endPoint y: 270, distance: 96.8
click at [538, 270] on div "Neil Rose" at bounding box center [654, 276] width 434 height 32
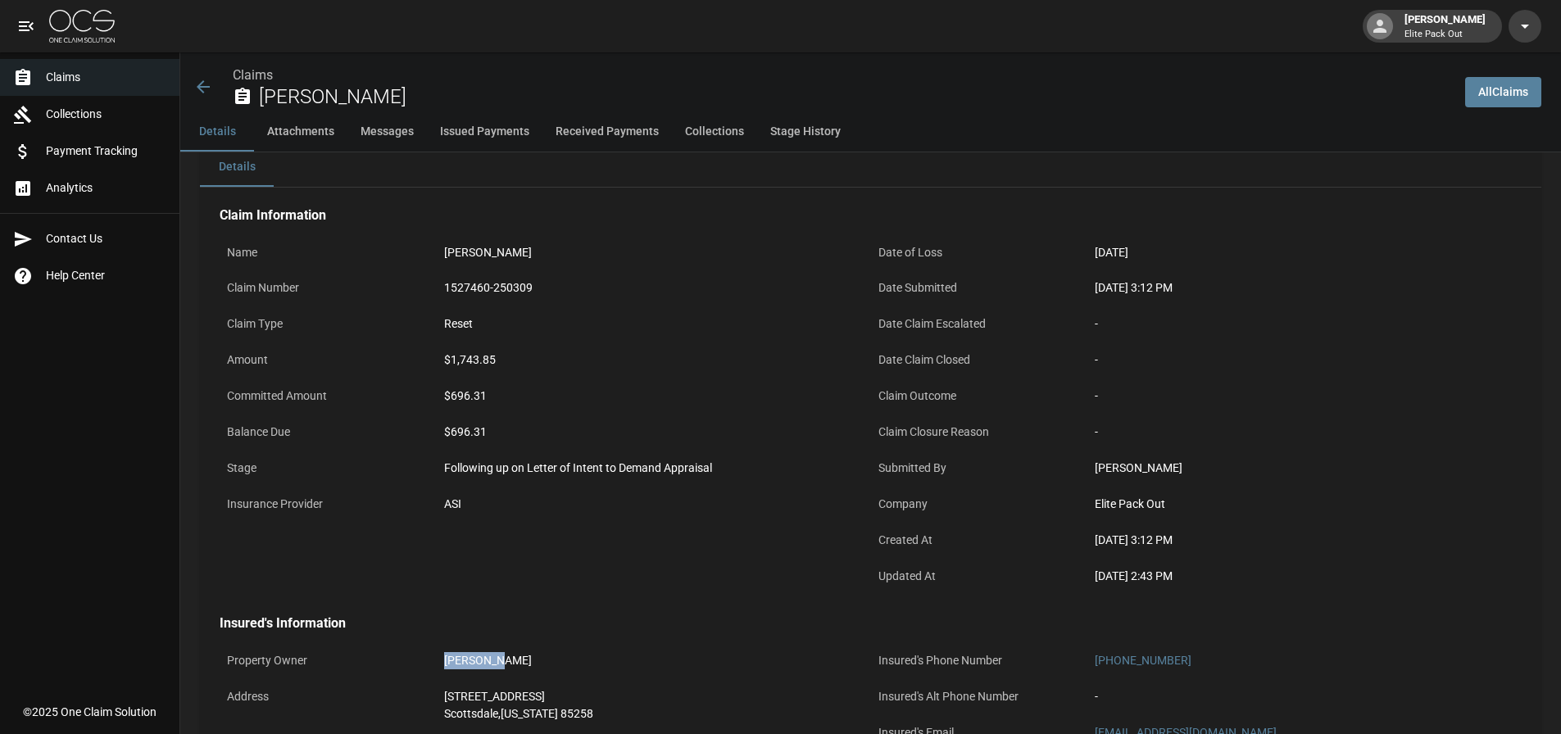
scroll to position [0, 0]
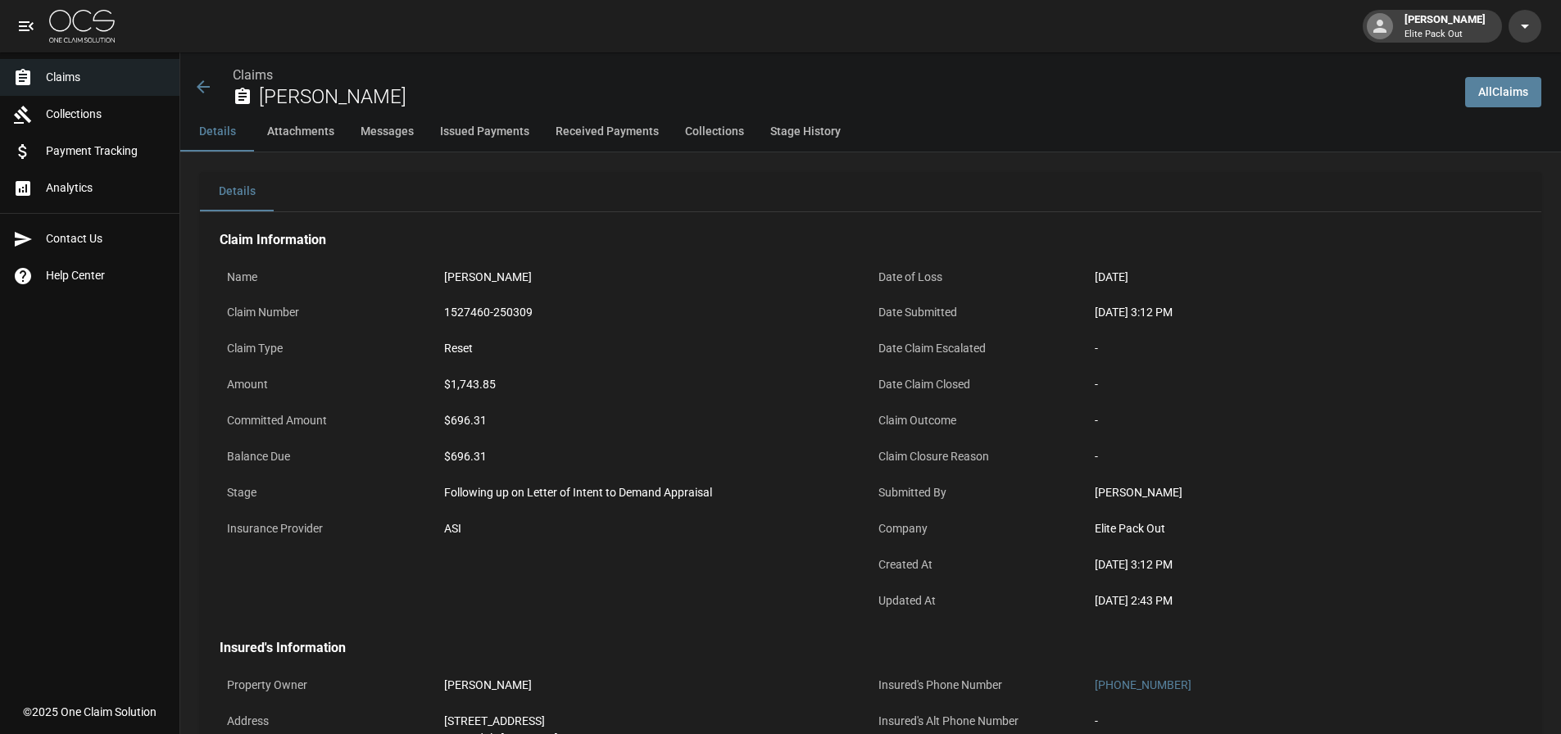
click at [204, 103] on div "Claims Neil Rose" at bounding box center [822, 87] width 1259 height 43
click at [204, 91] on icon at bounding box center [203, 87] width 20 height 20
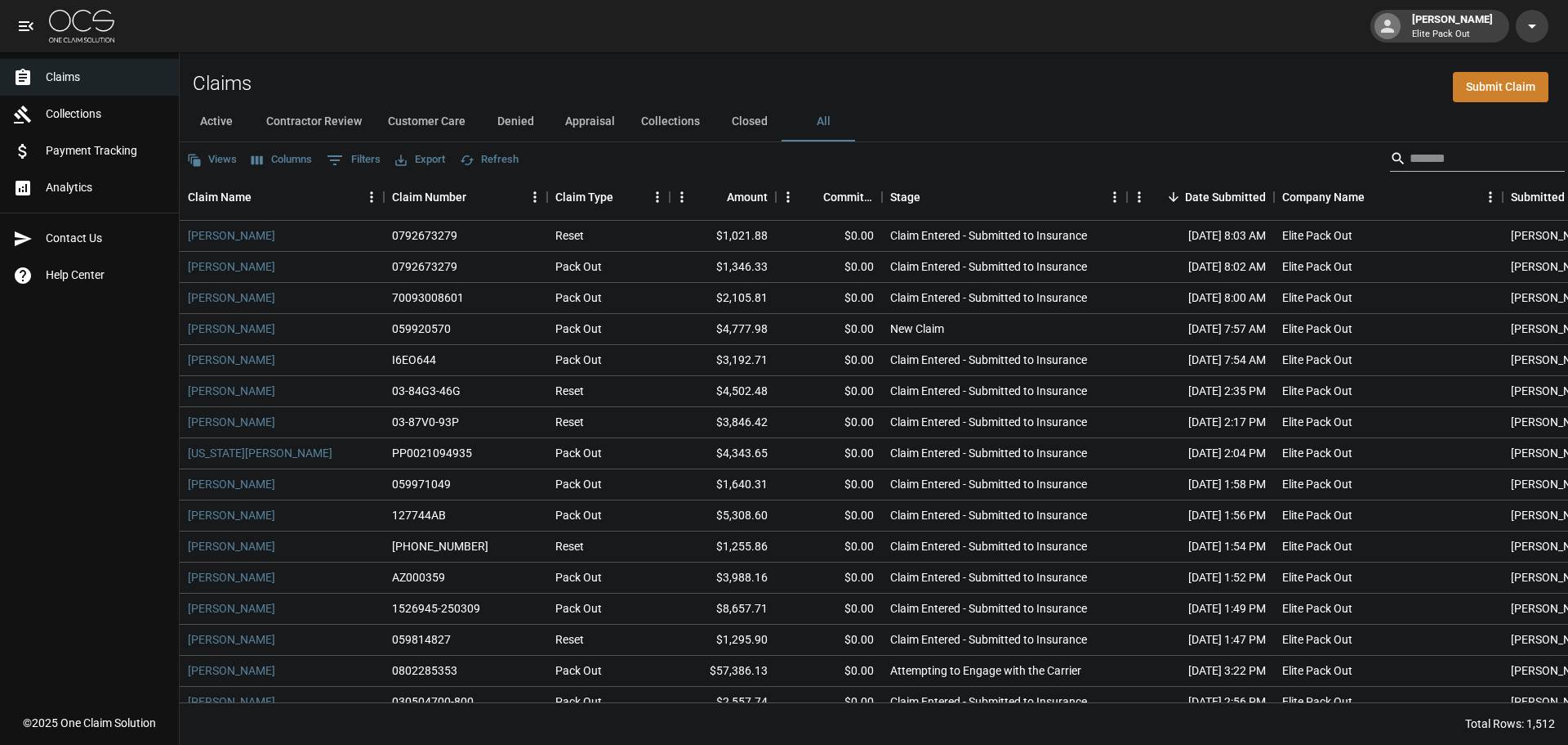
click at [1410, 159] on input "Search" at bounding box center [1474, 159] width 131 height 26
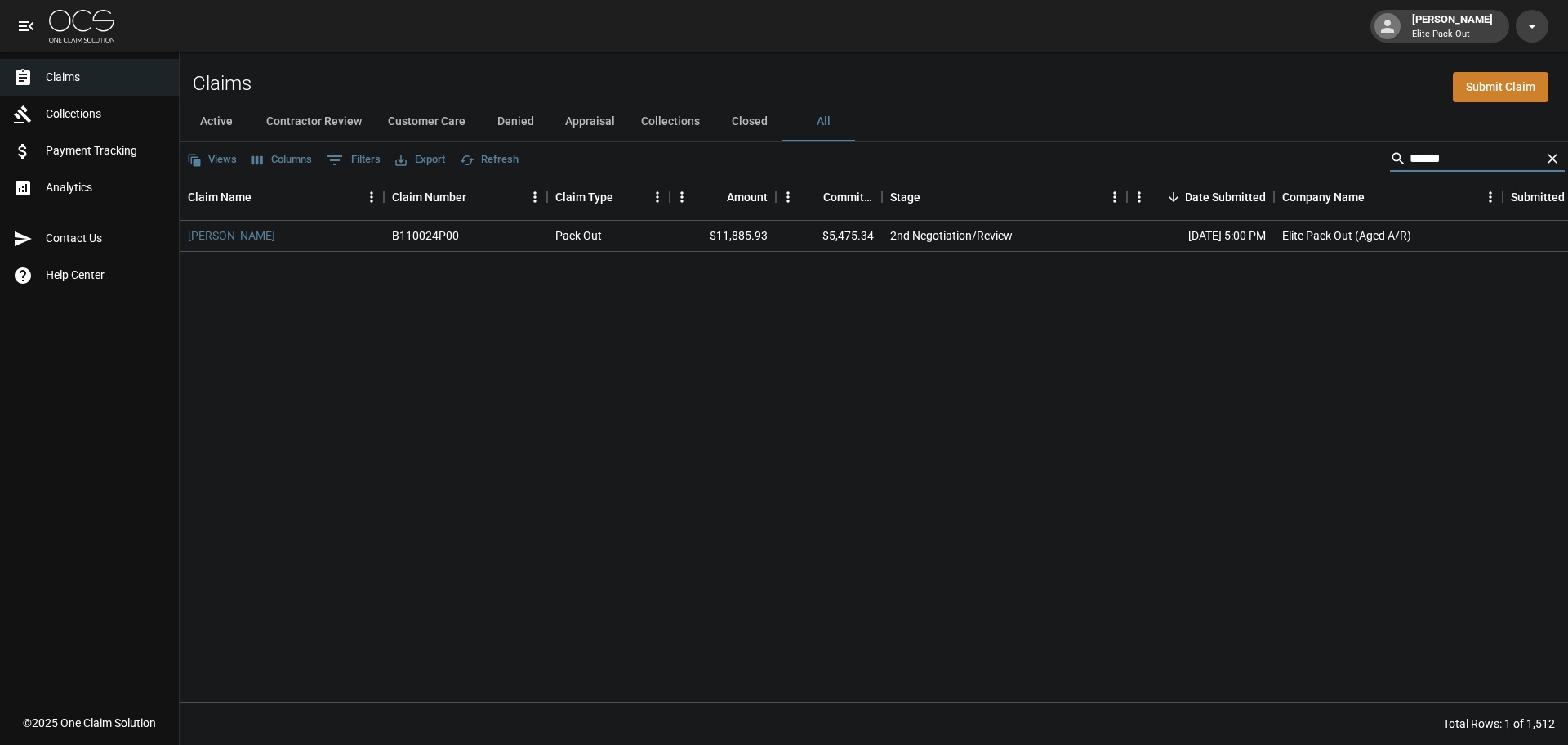
type input "*****"
click at [231, 235] on link "Angie Bolanos" at bounding box center [231, 235] width 88 height 16
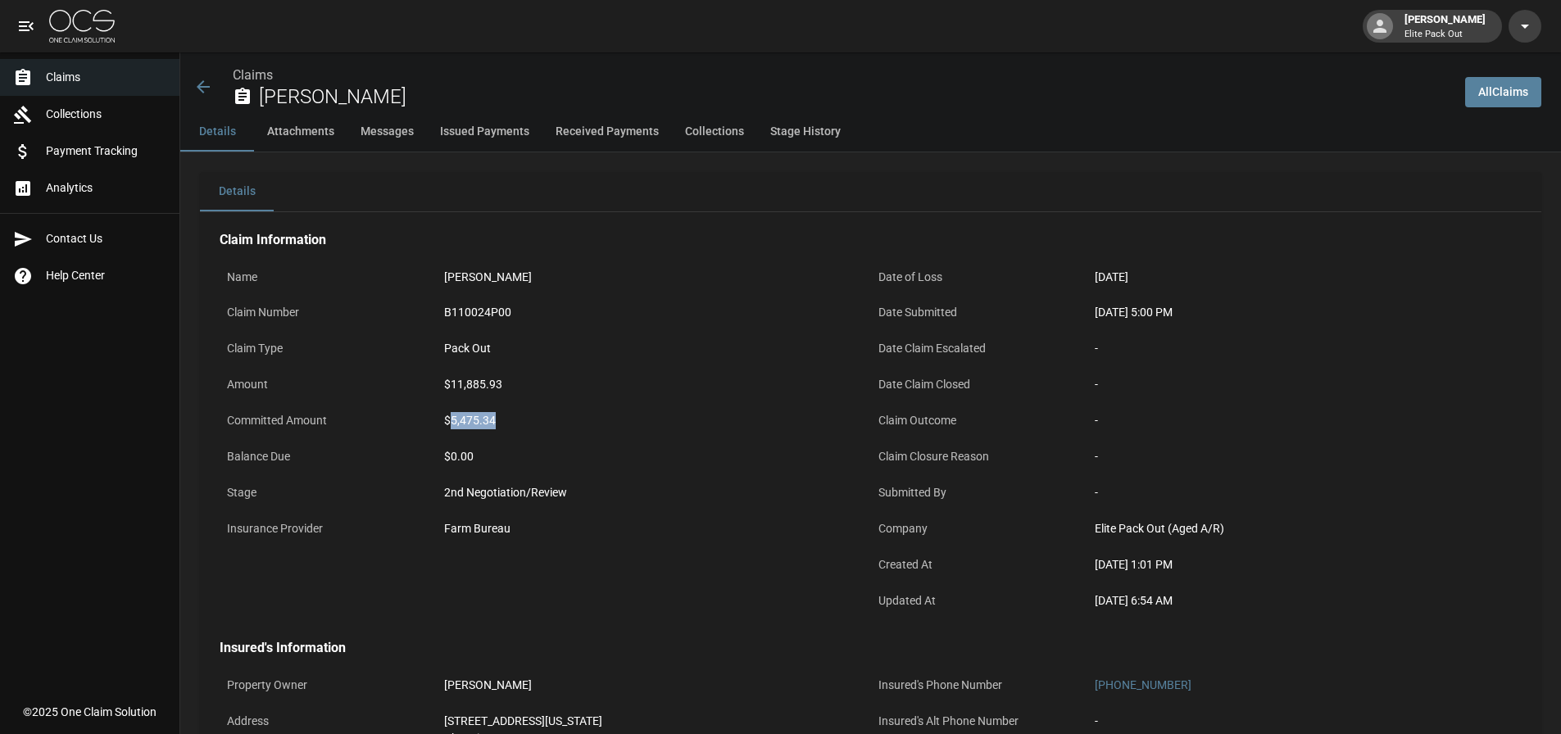
drag, startPoint x: 451, startPoint y: 424, endPoint x: 535, endPoint y: 422, distance: 84.4
click at [535, 422] on div "$5,475.34" at bounding box center [654, 420] width 420 height 17
click at [445, 421] on div "$5,475.34" at bounding box center [654, 421] width 434 height 32
drag, startPoint x: 456, startPoint y: 421, endPoint x: 543, endPoint y: 417, distance: 87.8
click at [543, 417] on div "$5,475.34" at bounding box center [654, 420] width 420 height 17
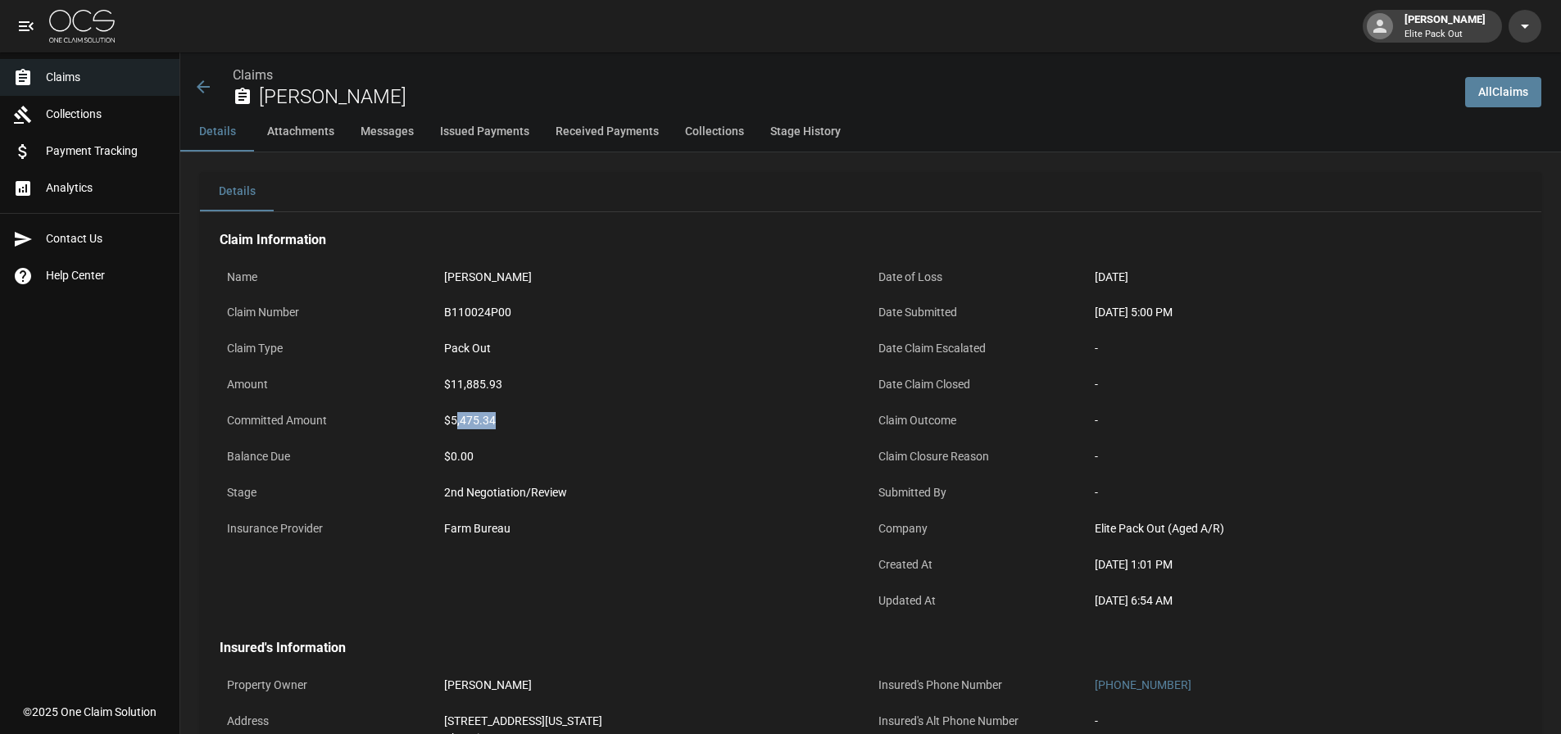
click at [523, 420] on div "$5,475.34" at bounding box center [654, 420] width 420 height 17
click at [218, 82] on div "Claims Angie Bolanos" at bounding box center [822, 87] width 1259 height 43
click at [194, 89] on icon at bounding box center [203, 87] width 20 height 20
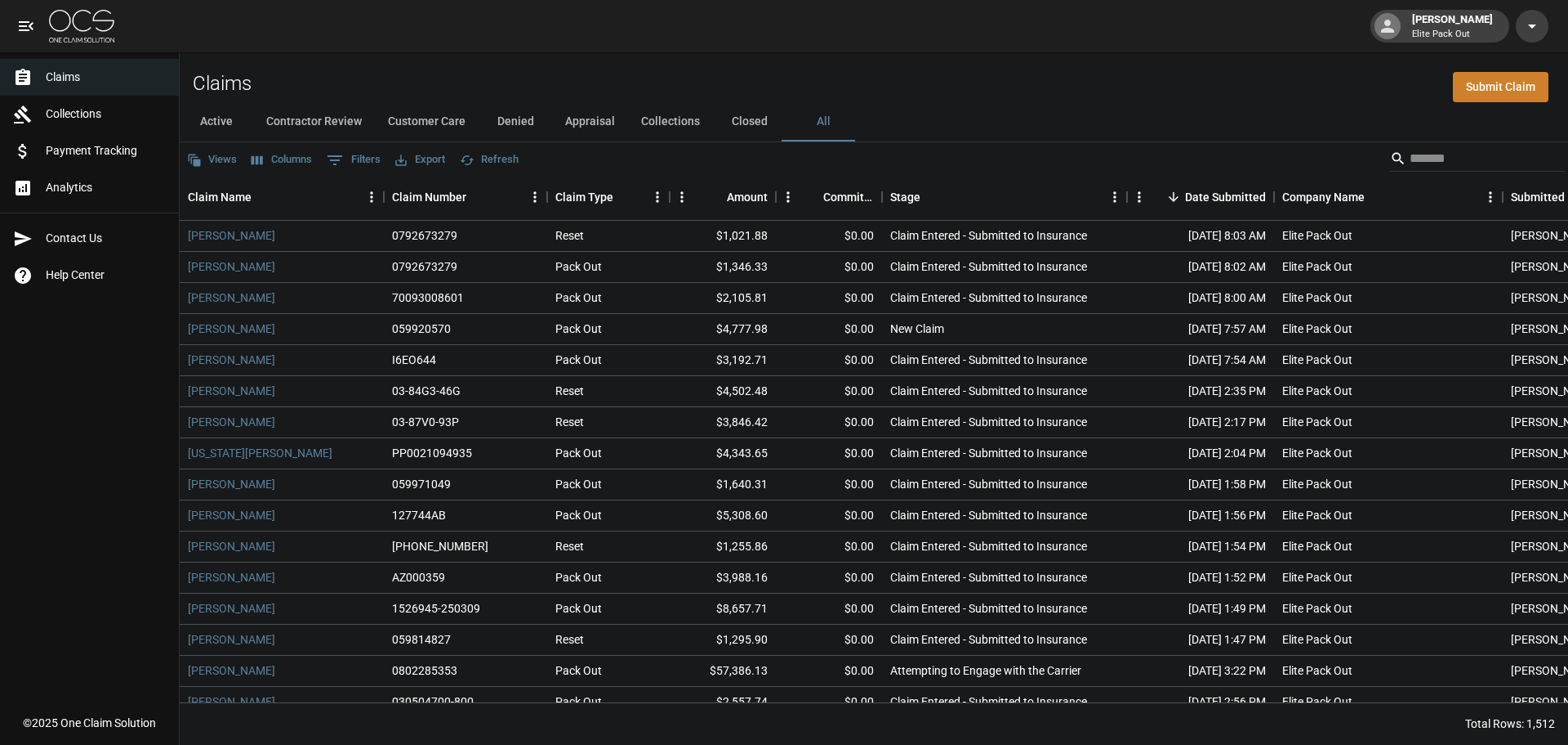
click at [1010, 105] on div "Active Contractor Review Customer Care Denied Appraisal Collections Closed All" at bounding box center [873, 121] width 1389 height 39
click at [1450, 165] on input "Search" at bounding box center [1474, 159] width 131 height 26
click at [201, 114] on button "Active" at bounding box center [216, 121] width 74 height 39
click at [1459, 166] on input "Search" at bounding box center [1474, 159] width 131 height 26
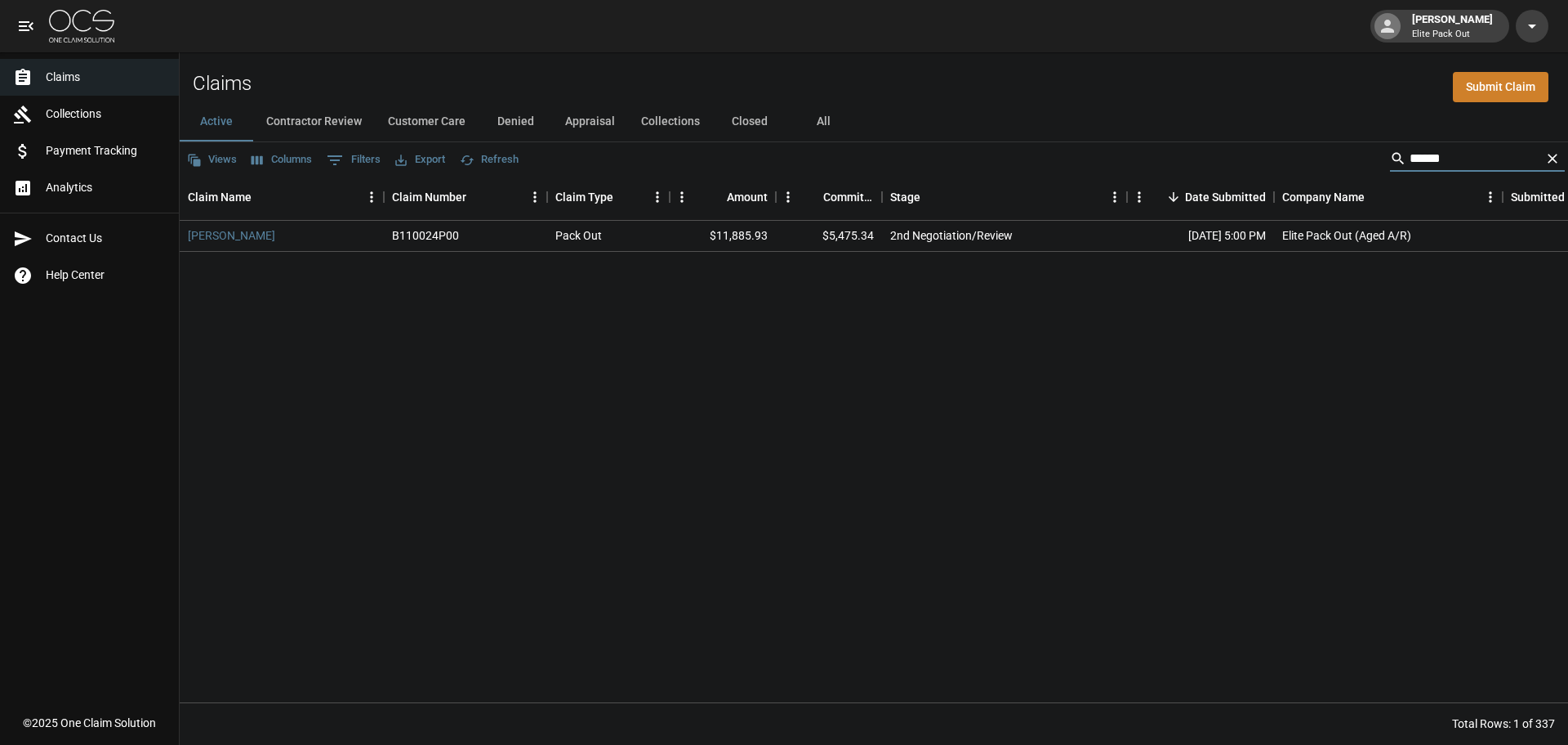
type input "*****"
click at [1536, 189] on div "Submitted By" at bounding box center [1546, 197] width 70 height 46
click at [1547, 162] on icon "Clear" at bounding box center [1553, 159] width 16 height 16
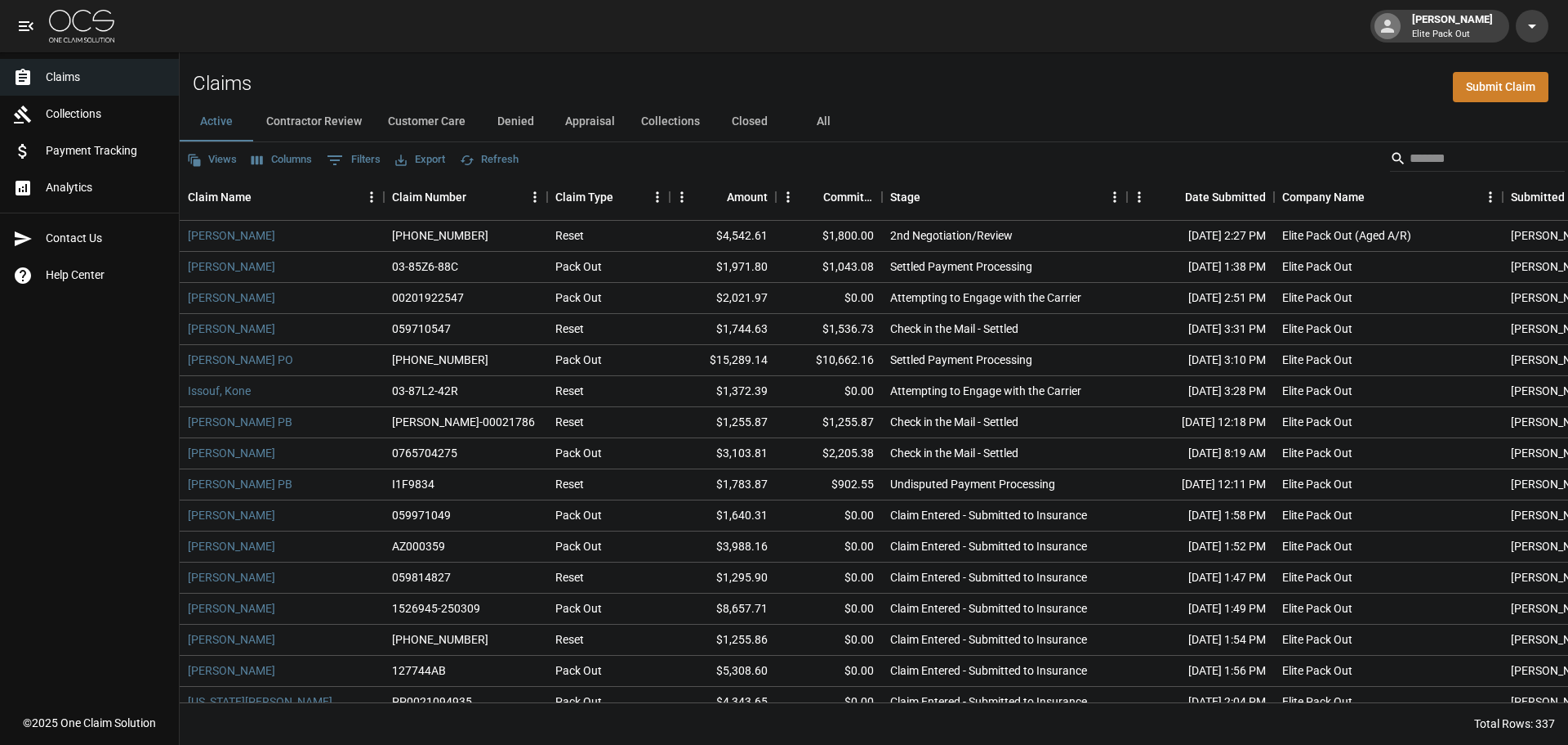
click at [1132, 138] on div "Active Contractor Review Customer Care Denied Appraisal Collections Closed All" at bounding box center [873, 121] width 1389 height 39
click at [115, 81] on span "Claims" at bounding box center [106, 77] width 120 height 17
click at [152, 116] on span "Collections" at bounding box center [106, 114] width 120 height 17
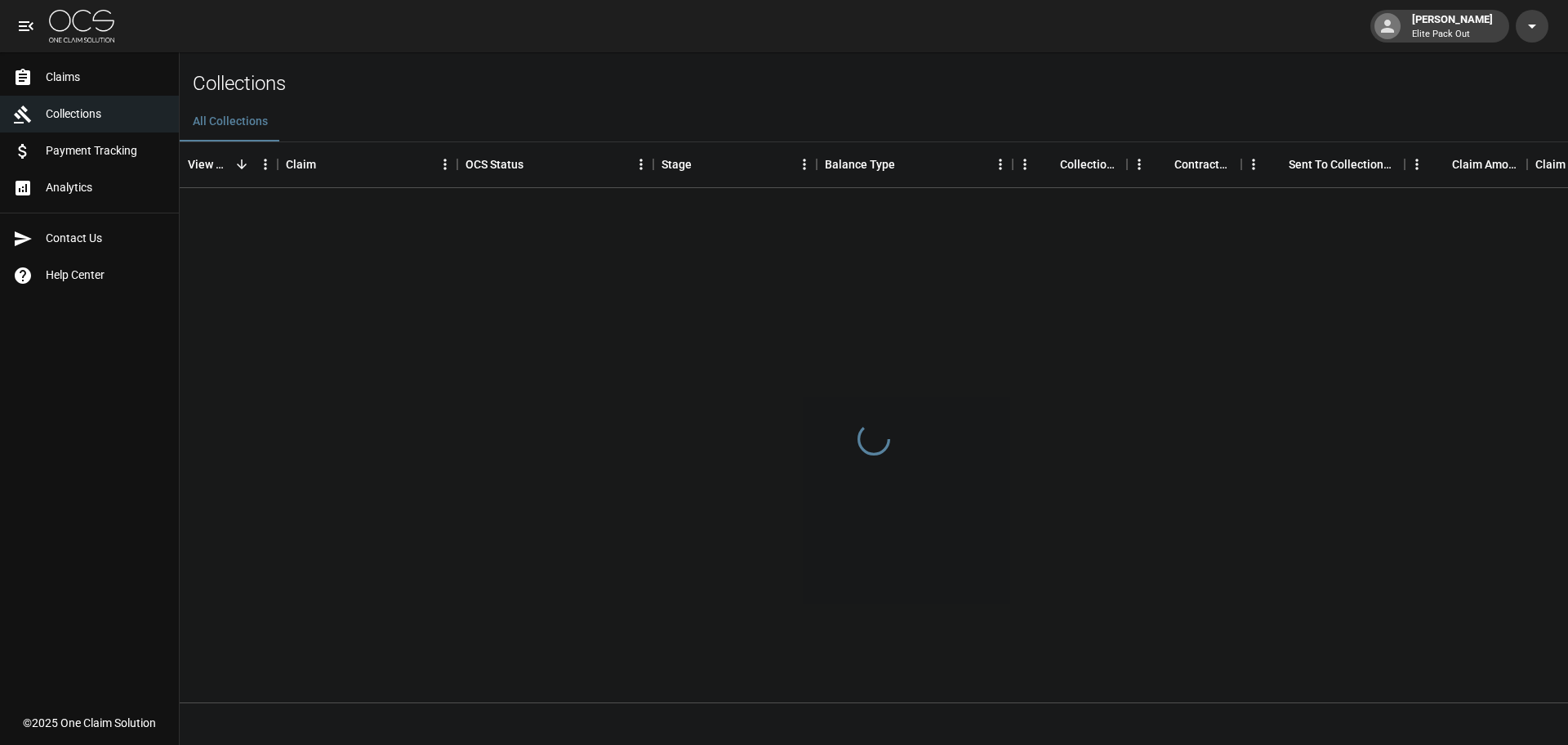
click at [113, 73] on span "Claims" at bounding box center [106, 77] width 120 height 17
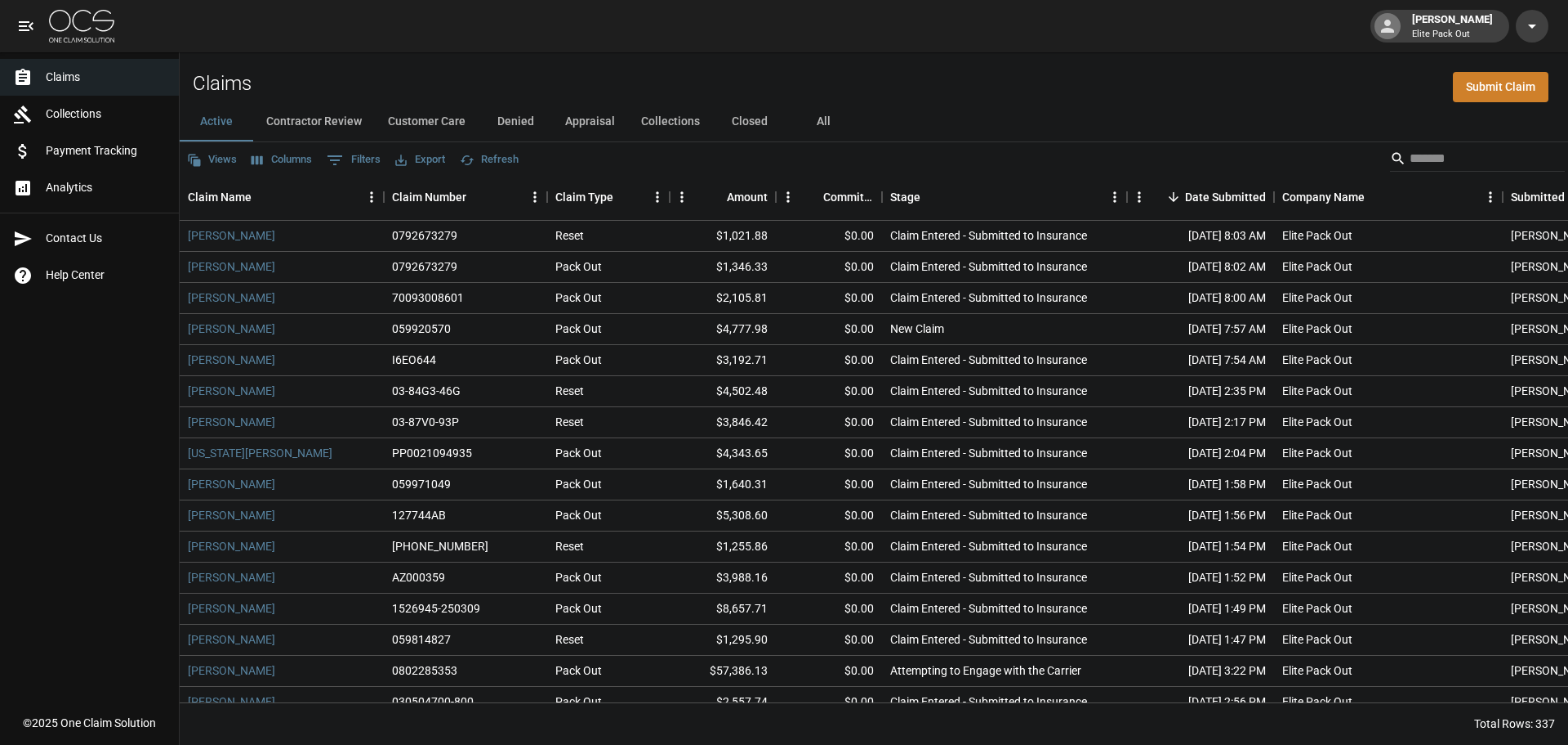
click at [467, 56] on div "Claims Submit Claim" at bounding box center [873, 77] width 1389 height 50
click at [157, 150] on span "Payment Tracking" at bounding box center [106, 151] width 120 height 17
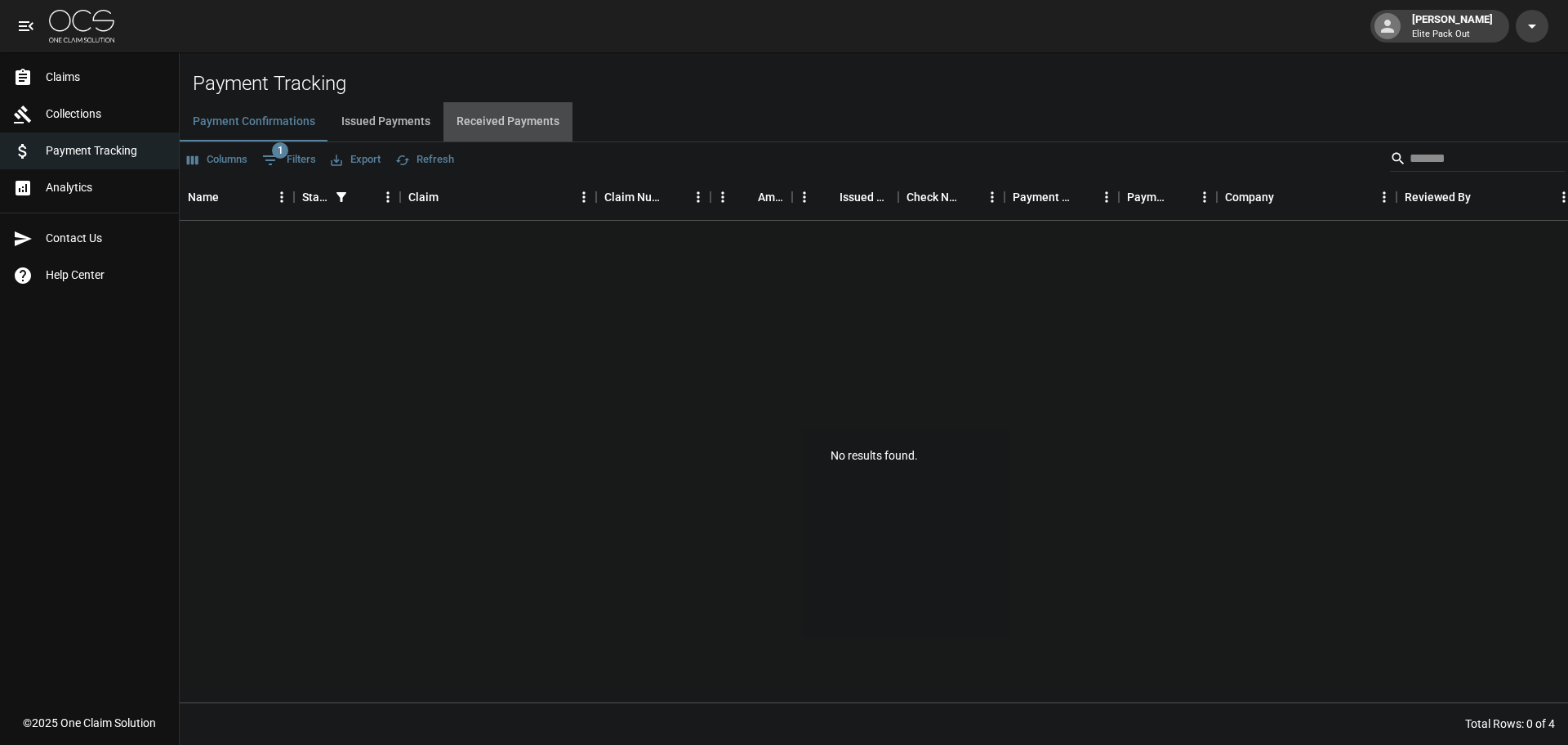
click at [519, 125] on button "Received Payments" at bounding box center [507, 121] width 129 height 39
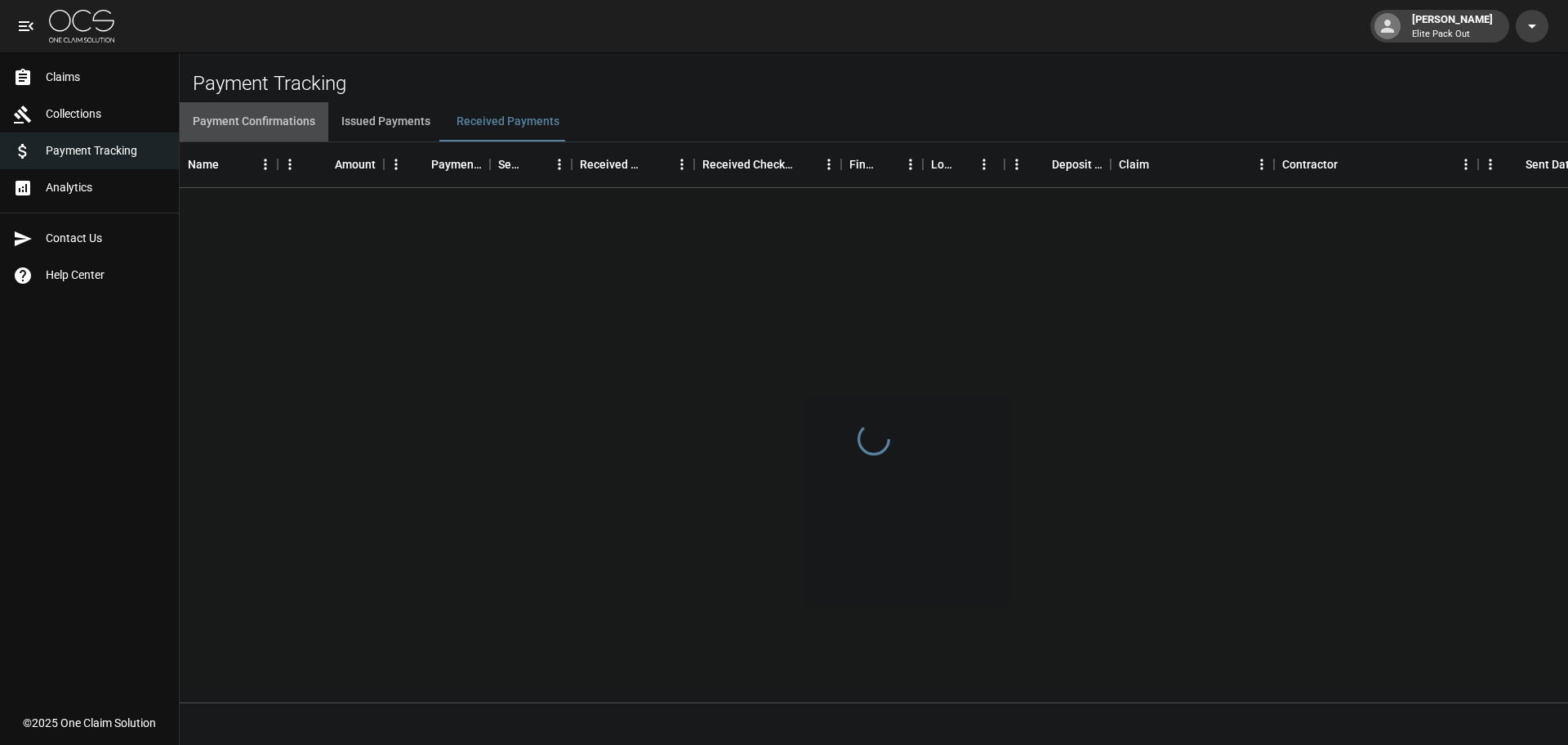
click at [238, 116] on button "Payment Confirmations" at bounding box center [253, 121] width 149 height 39
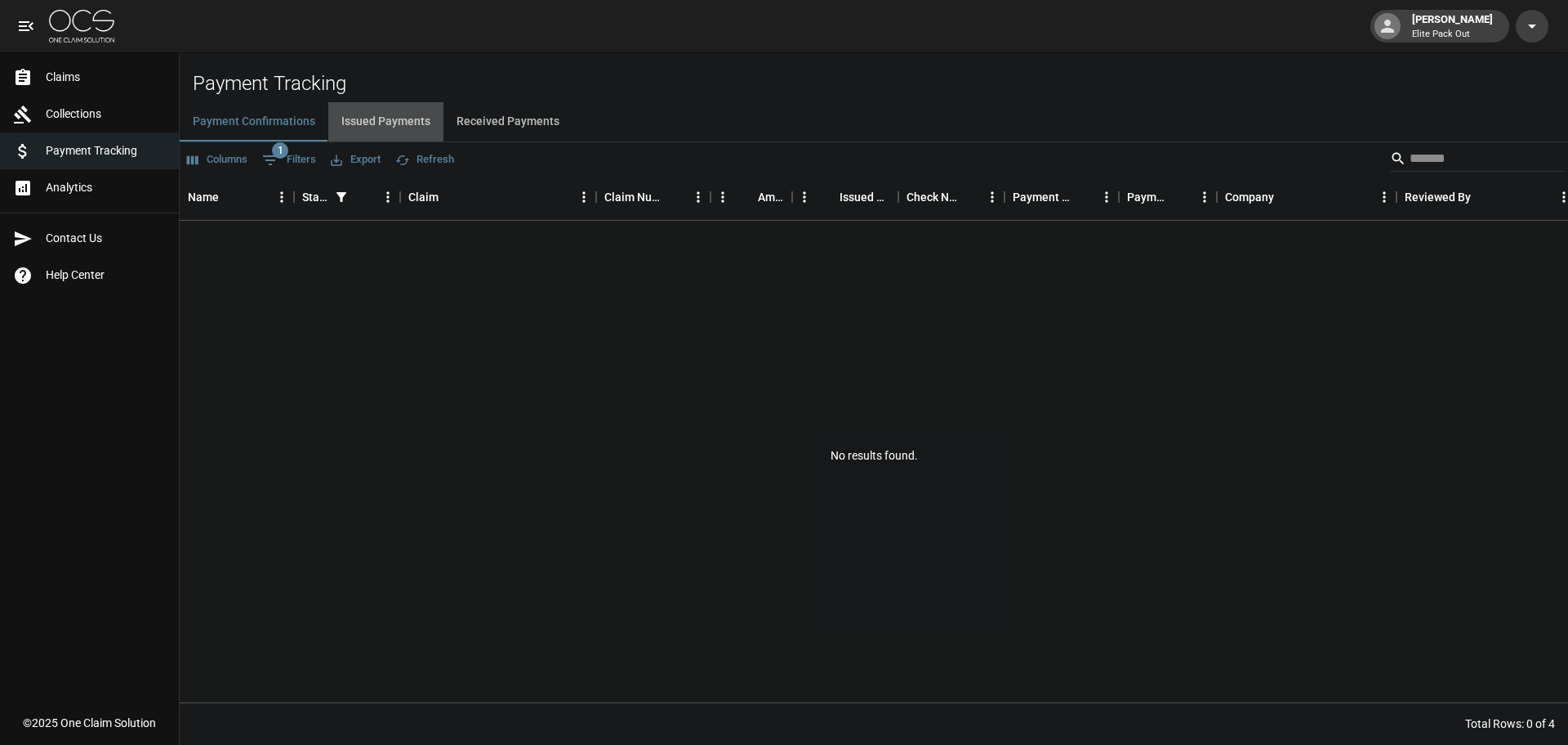
click at [421, 138] on button "Issued Payments" at bounding box center [386, 121] width 116 height 39
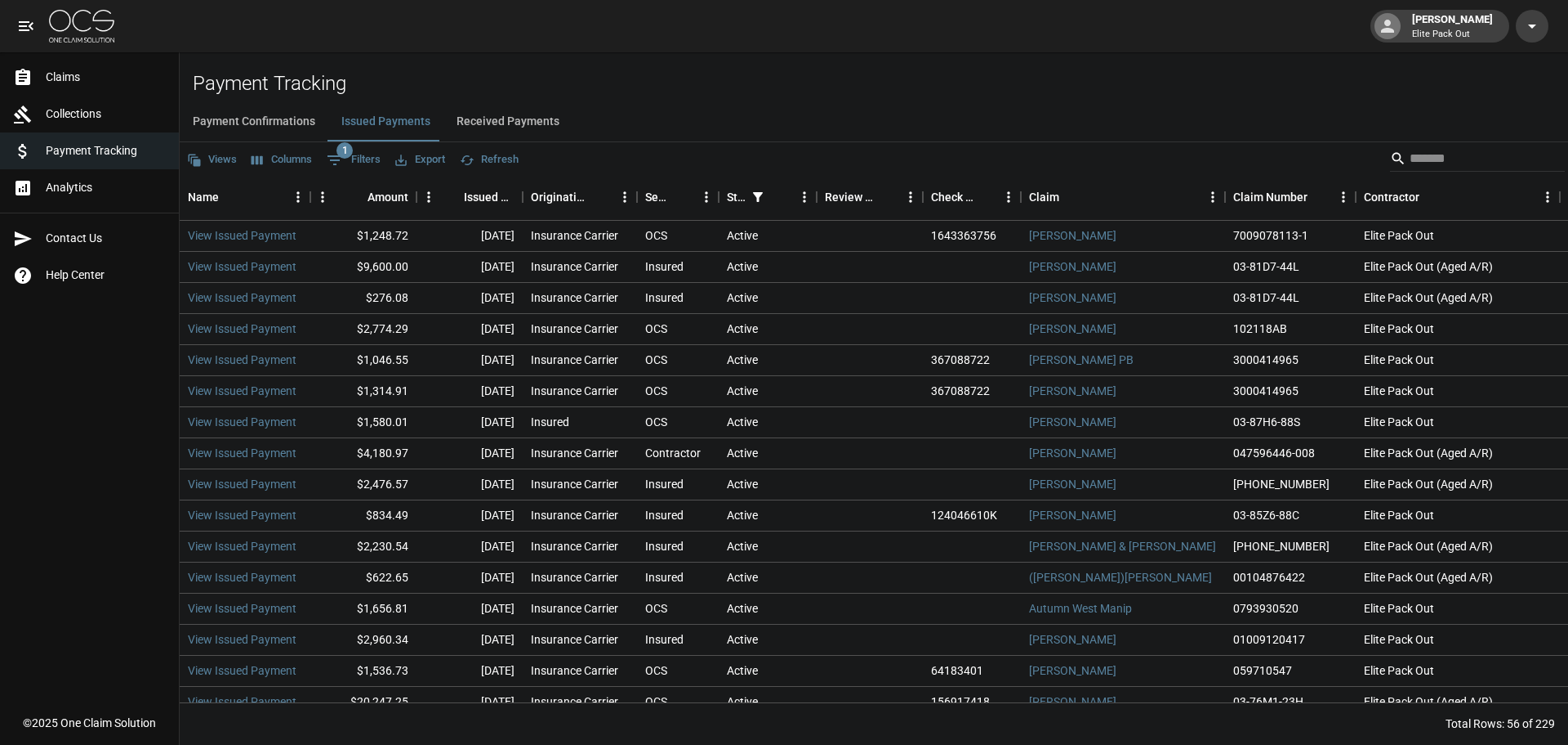
click at [493, 120] on button "Received Payments" at bounding box center [507, 121] width 129 height 39
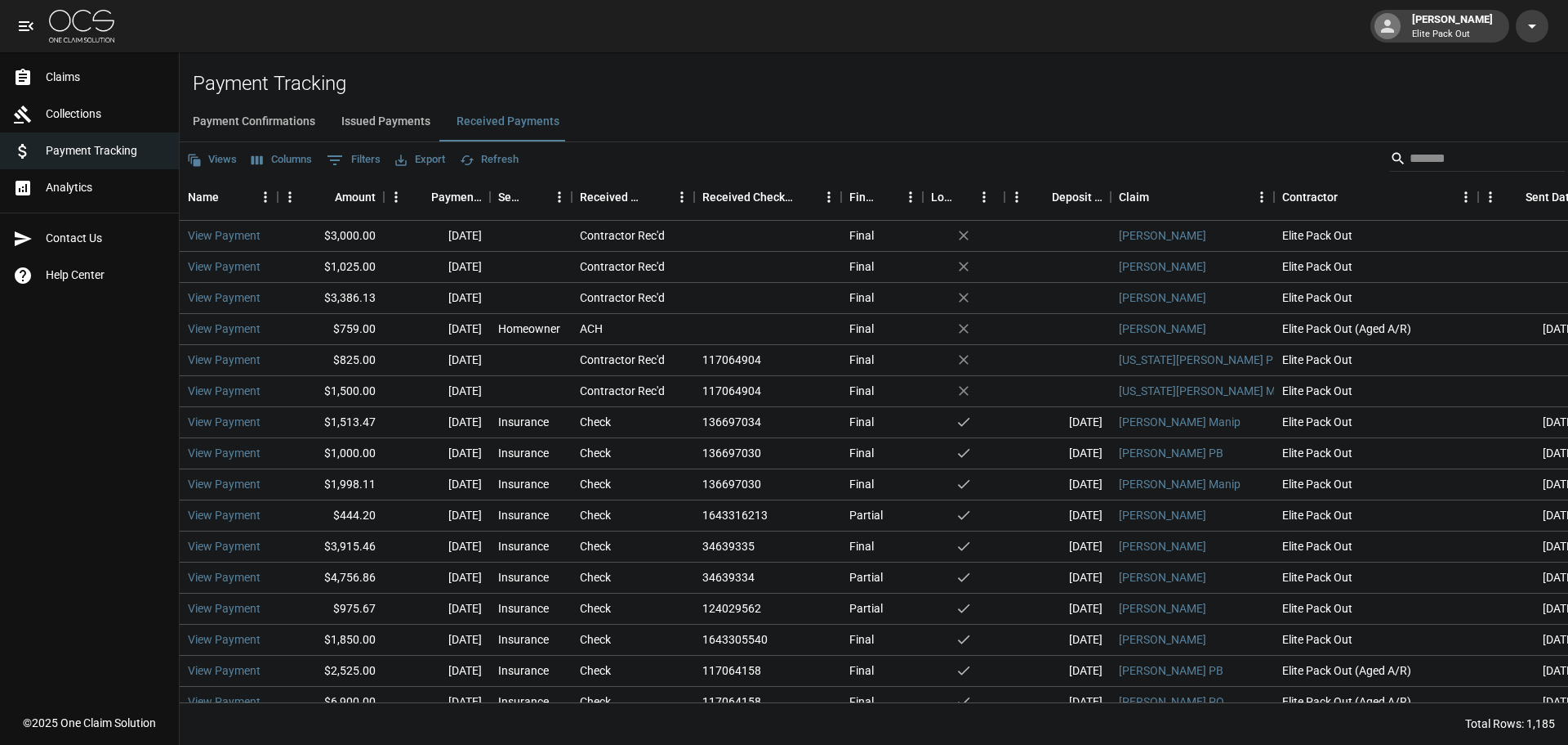
click at [60, 61] on link "Claims" at bounding box center [89, 77] width 178 height 37
